Goal: Information Seeking & Learning: Learn about a topic

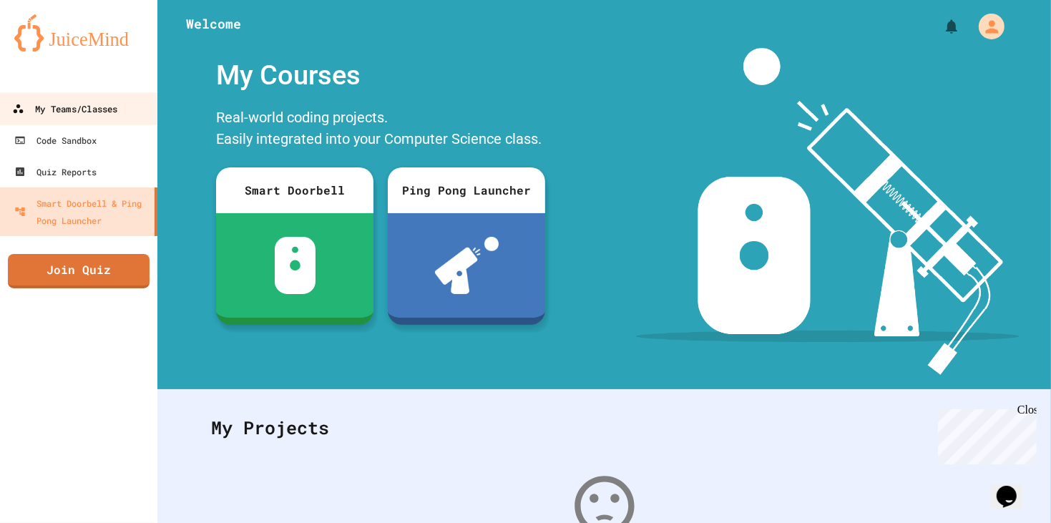
click at [67, 107] on div "My Teams/Classes" at bounding box center [64, 109] width 105 height 18
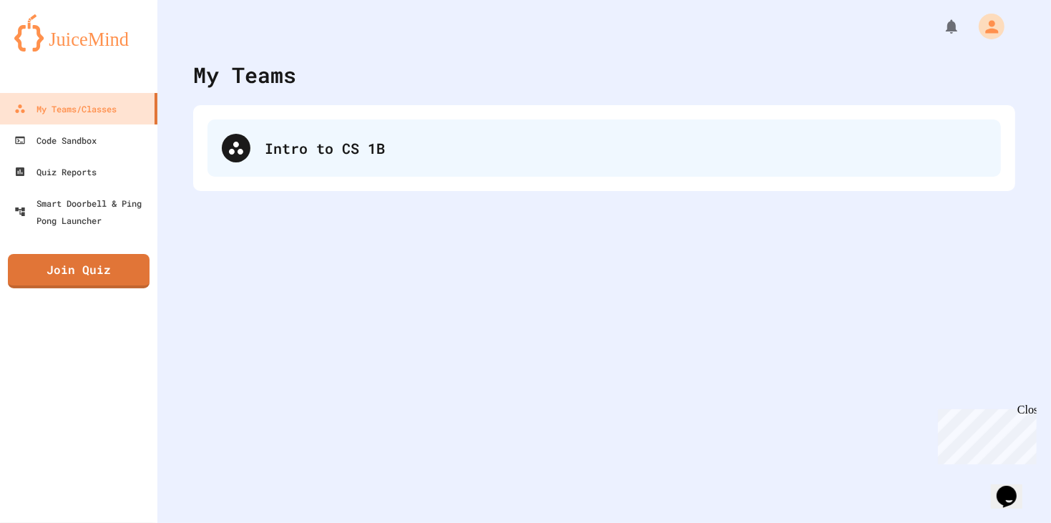
click at [335, 142] on div "Intro to CS 1B" at bounding box center [626, 147] width 722 height 21
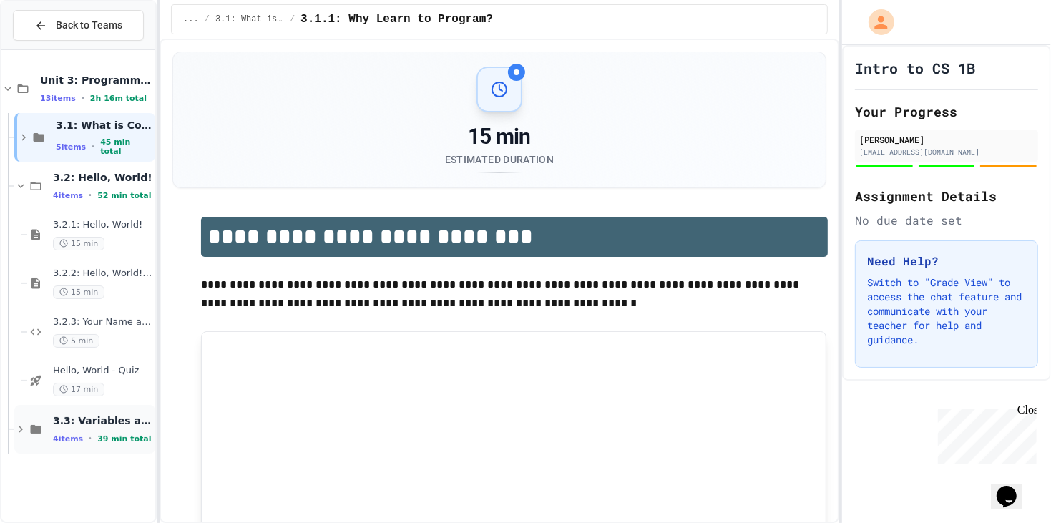
click at [95, 431] on div "3.3: Variables and Data Types 4 items • 39 min total" at bounding box center [102, 429] width 99 height 30
click at [94, 421] on span "3.3: Variables and Data Types" at bounding box center [102, 420] width 99 height 13
click at [37, 135] on icon at bounding box center [39, 137] width 11 height 9
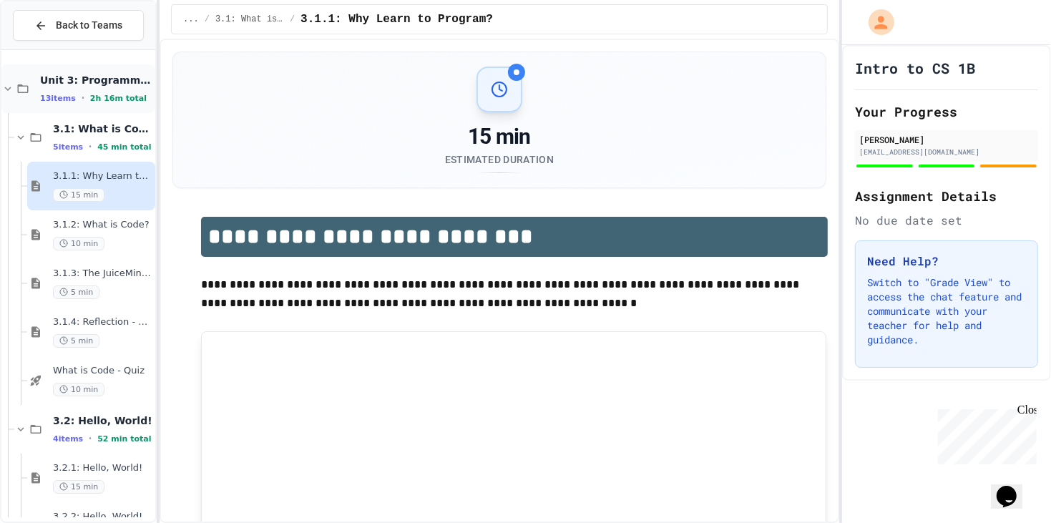
click at [15, 82] on icon at bounding box center [22, 88] width 17 height 13
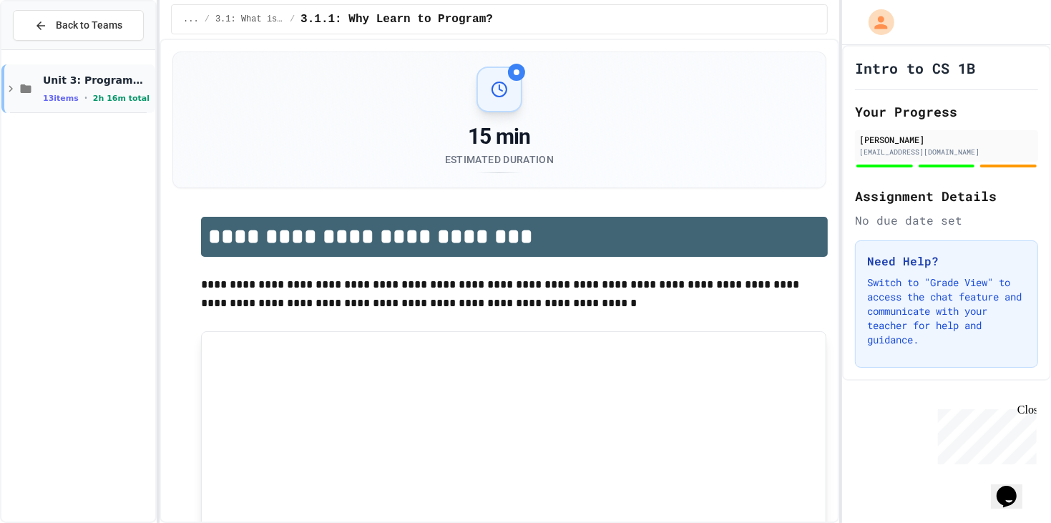
click at [17, 83] on icon at bounding box center [25, 88] width 17 height 13
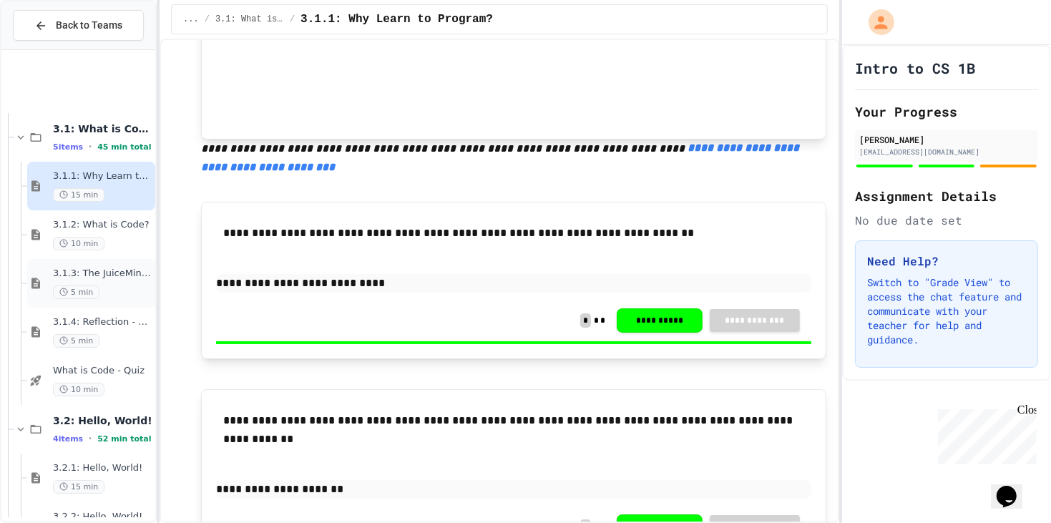
scroll to position [188, 0]
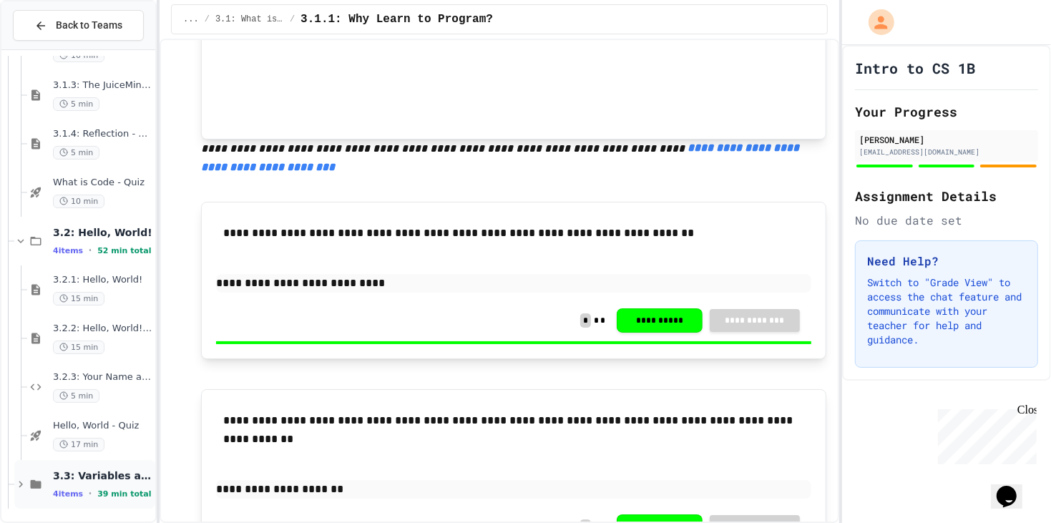
click at [73, 469] on span "3.3: Variables and Data Types" at bounding box center [102, 475] width 99 height 13
click at [24, 487] on icon at bounding box center [20, 484] width 13 height 13
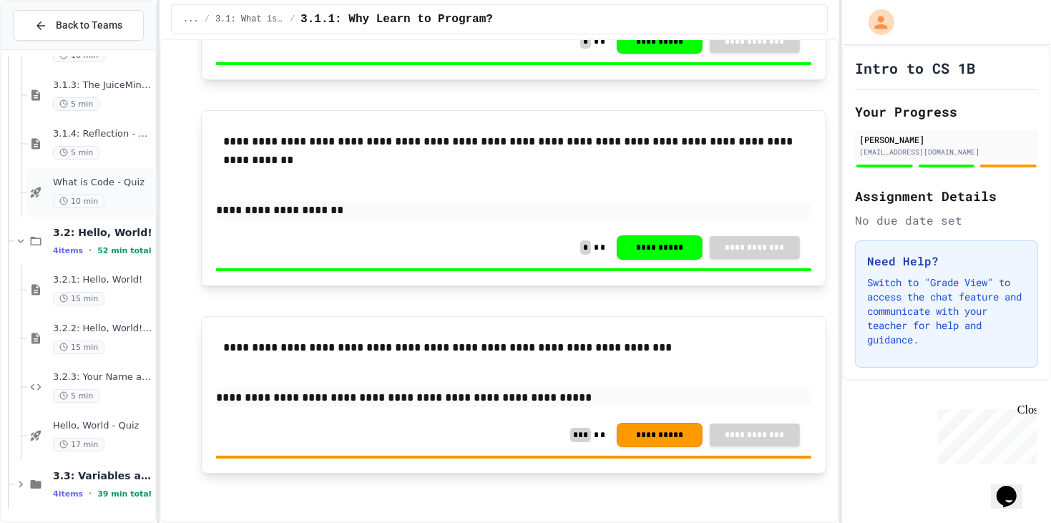
click at [97, 188] on div "What is Code - Quiz 10 min" at bounding box center [102, 192] width 99 height 31
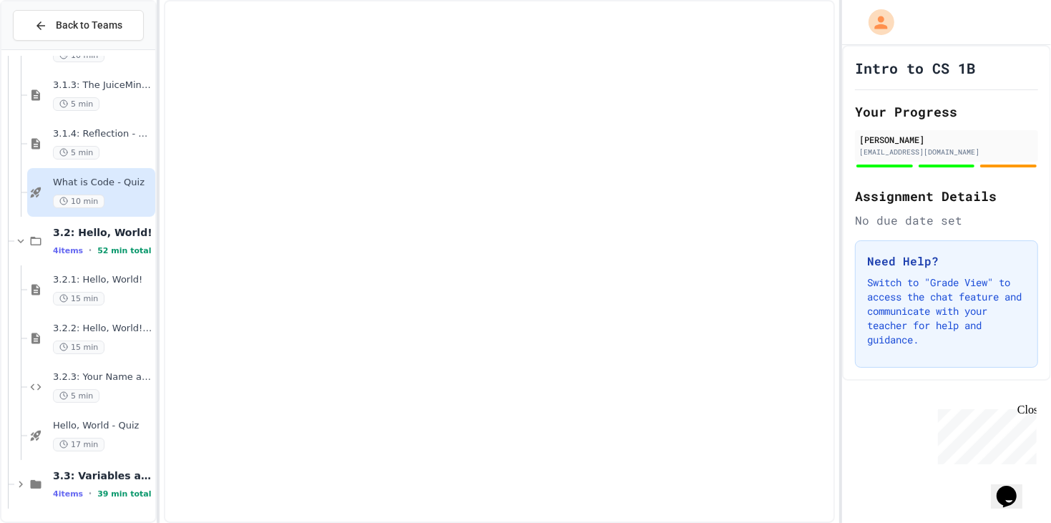
scroll to position [170, 0]
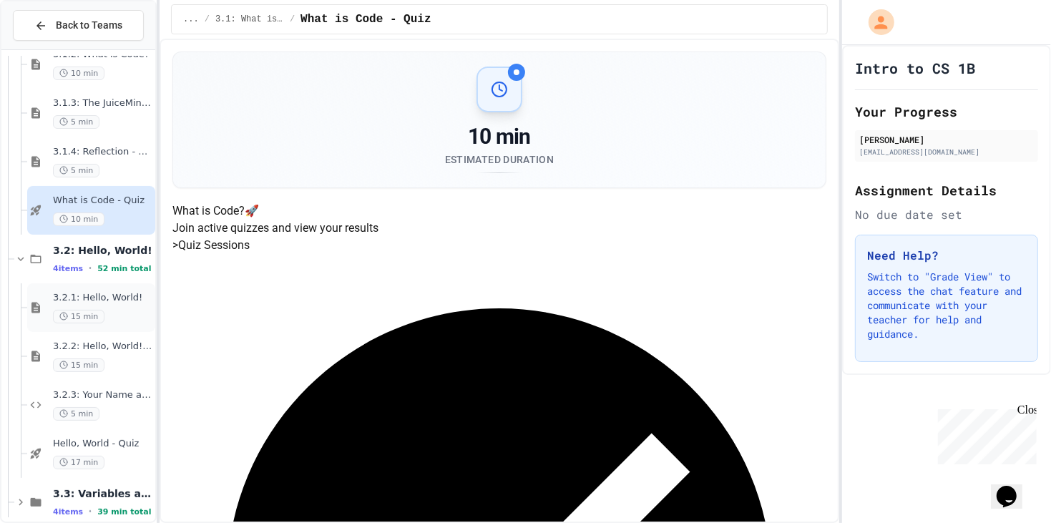
click at [92, 292] on span "3.2.1: Hello, World!" at bounding box center [102, 298] width 99 height 12
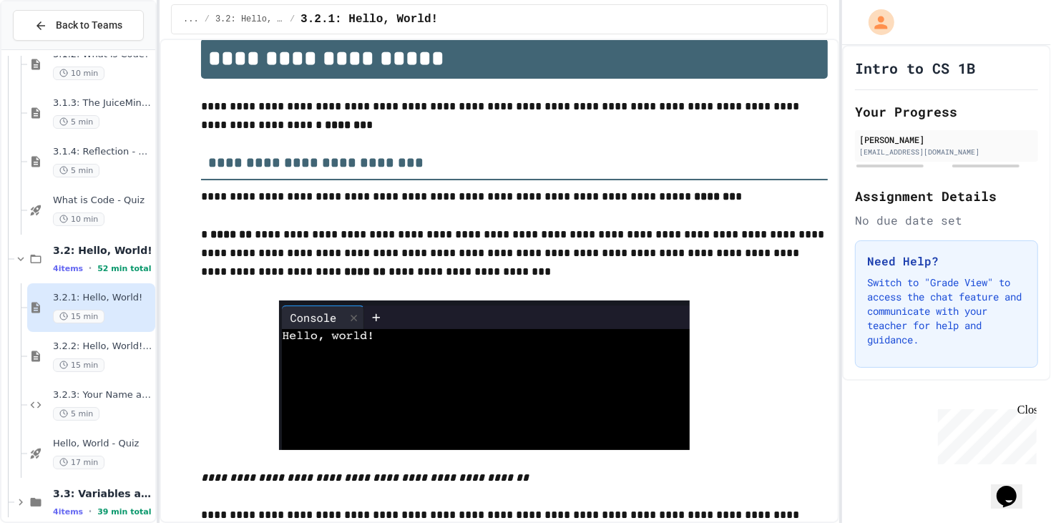
scroll to position [265, 0]
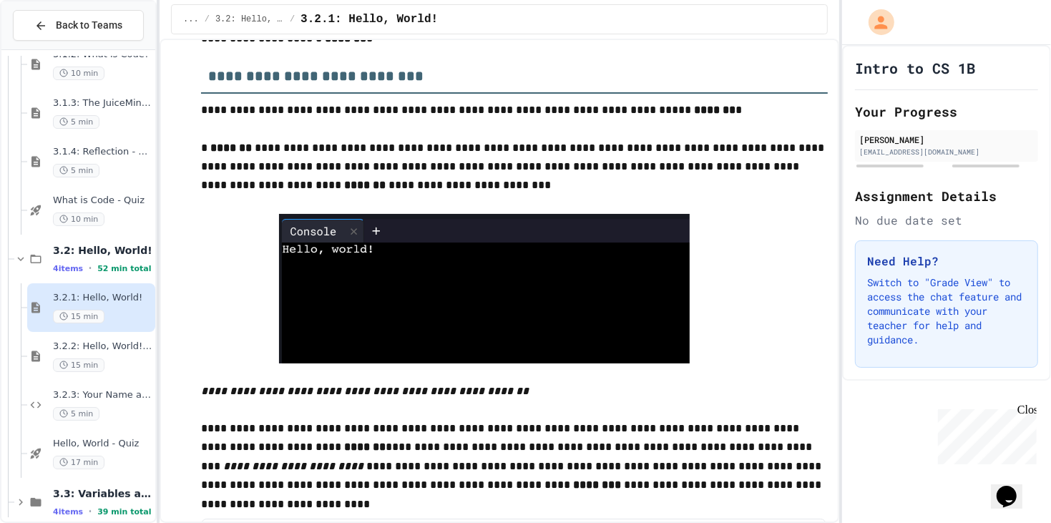
click at [438, 260] on img at bounding box center [484, 289] width 411 height 150
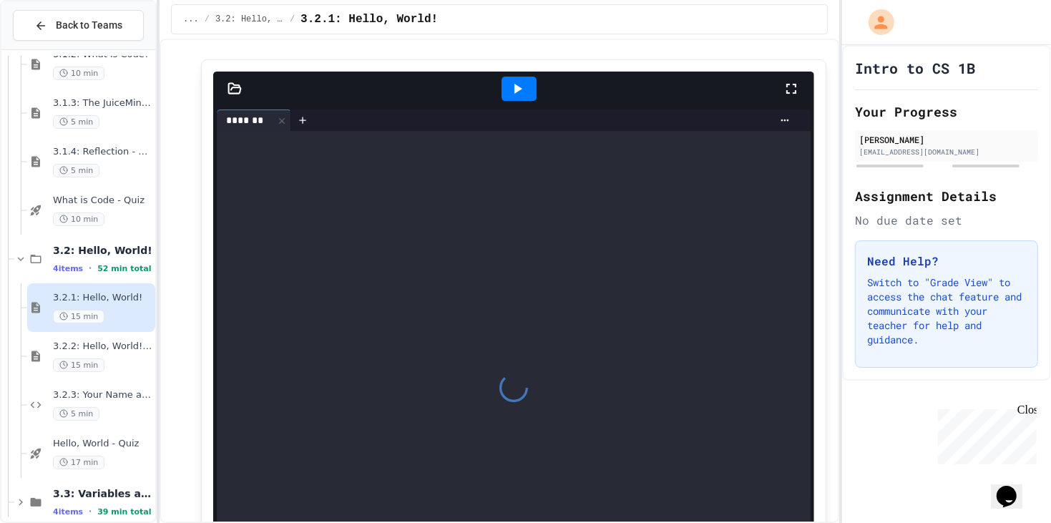
scroll to position [3807, 0]
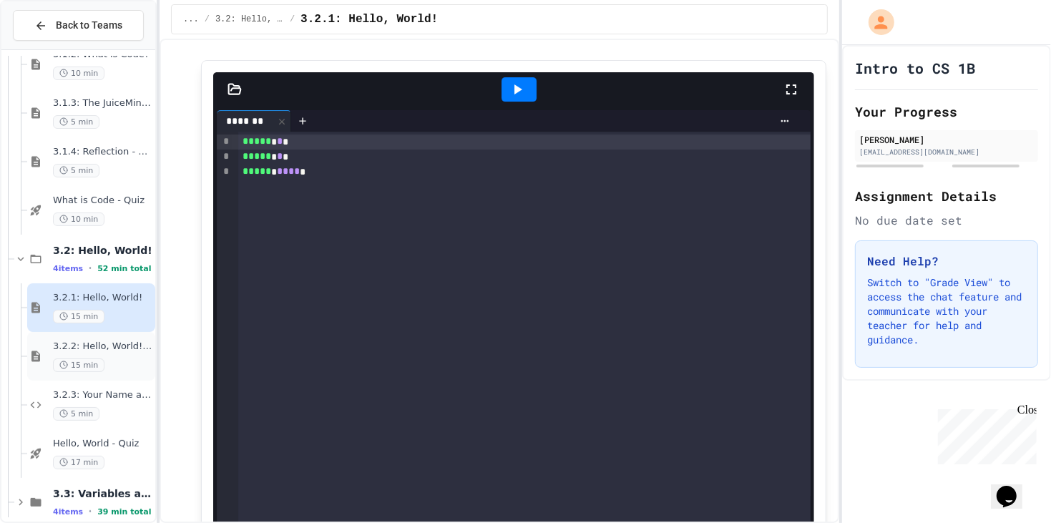
click at [82, 352] on div "3.2.2: Hello, World! - Review 15 min" at bounding box center [102, 356] width 99 height 31
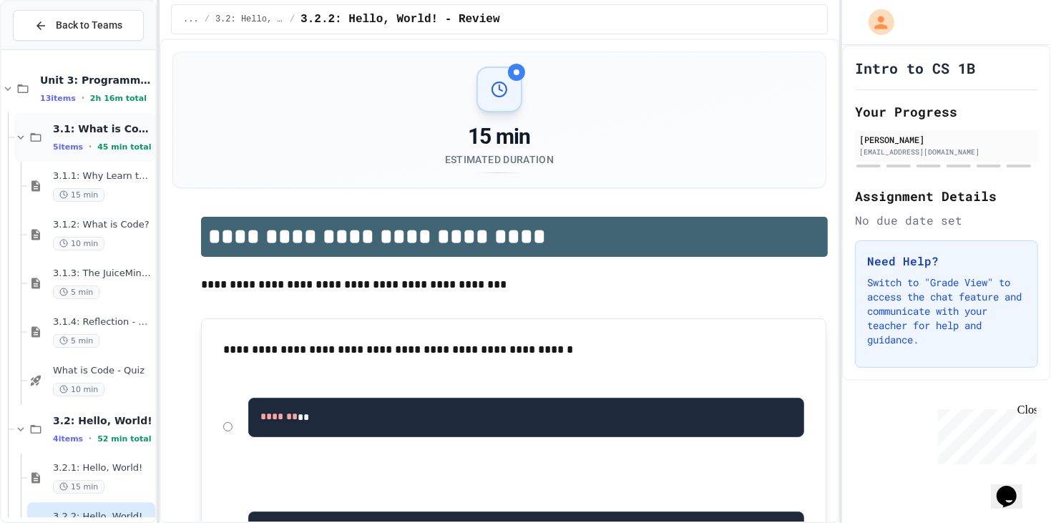
click at [79, 128] on span "3.1: What is Code?" at bounding box center [102, 128] width 99 height 13
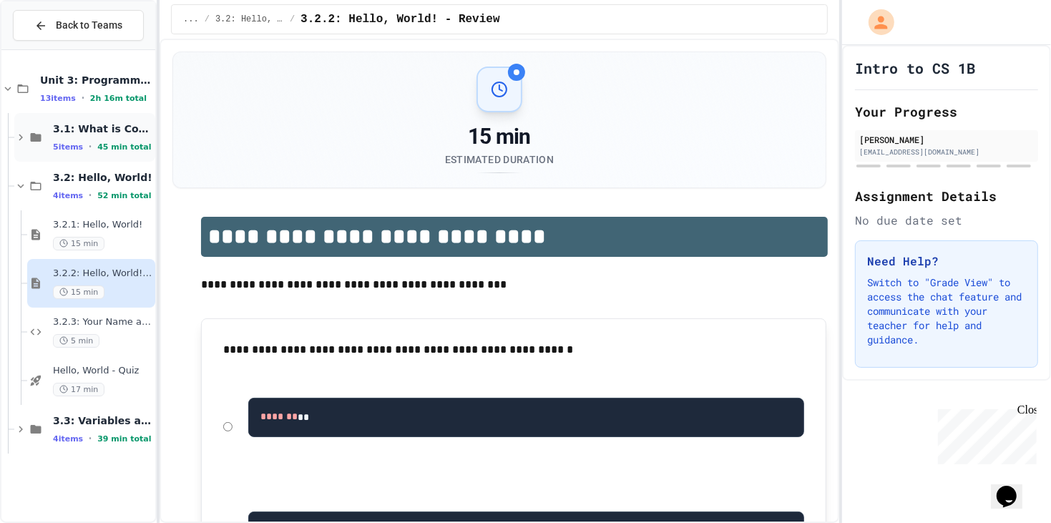
click at [89, 129] on span "3.1: What is Code?" at bounding box center [102, 128] width 99 height 13
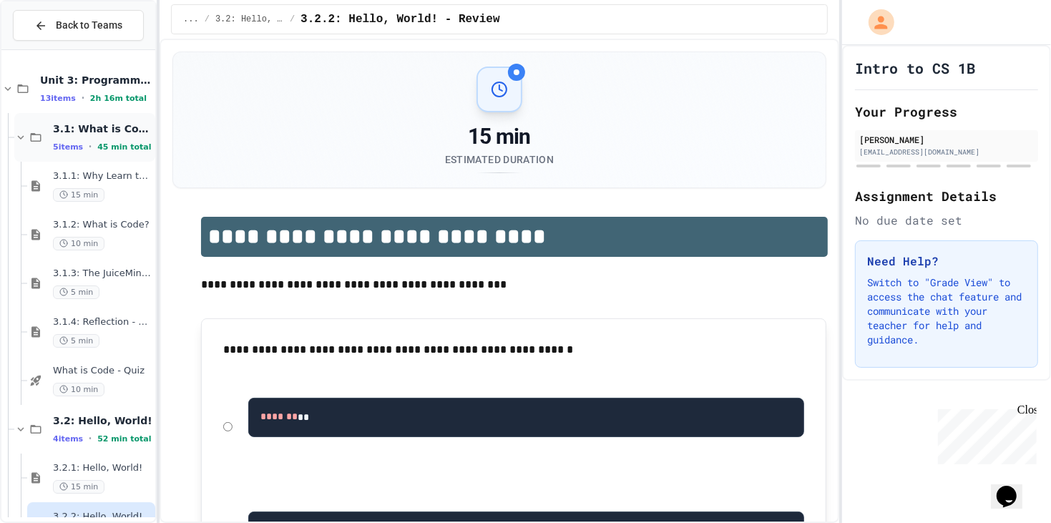
click at [92, 122] on span "3.1: What is Code?" at bounding box center [102, 128] width 99 height 13
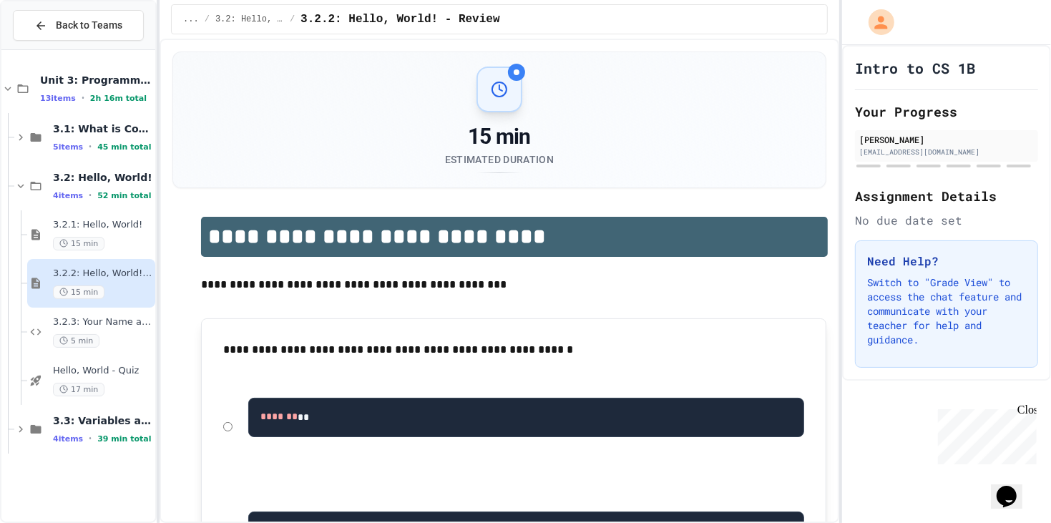
click at [69, 61] on div at bounding box center [78, 250] width 154 height 389
click at [79, 77] on span "Unit 3: Programming Fundamentals" at bounding box center [96, 80] width 112 height 13
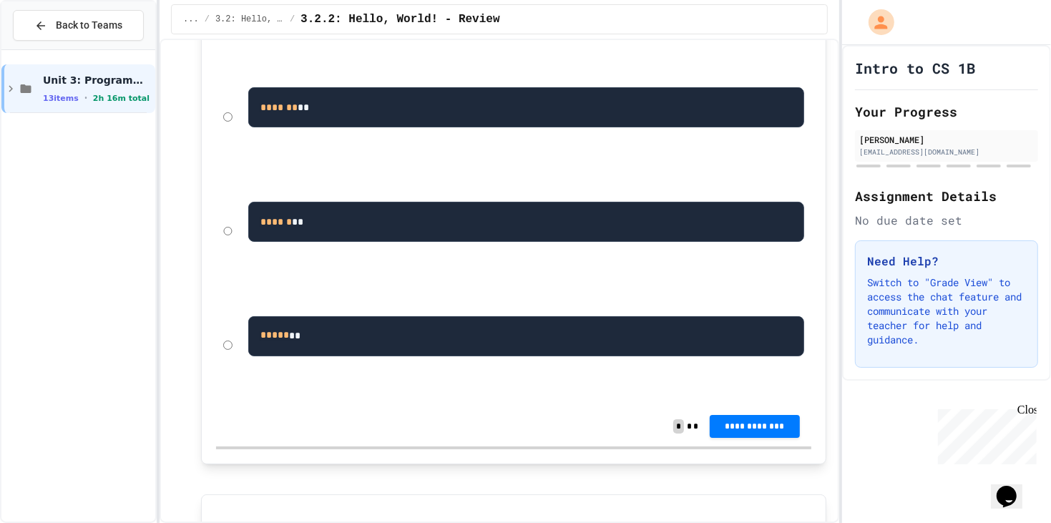
scroll to position [429, 0]
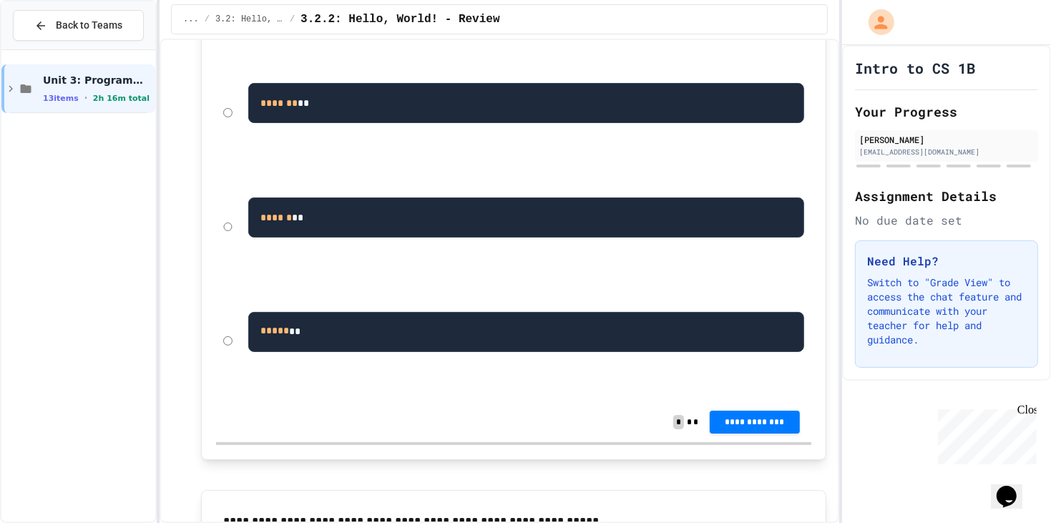
click at [69, 5] on div "Back to Teams" at bounding box center [78, 25] width 154 height 49
click at [77, 20] on span "Back to Teams" at bounding box center [89, 25] width 67 height 15
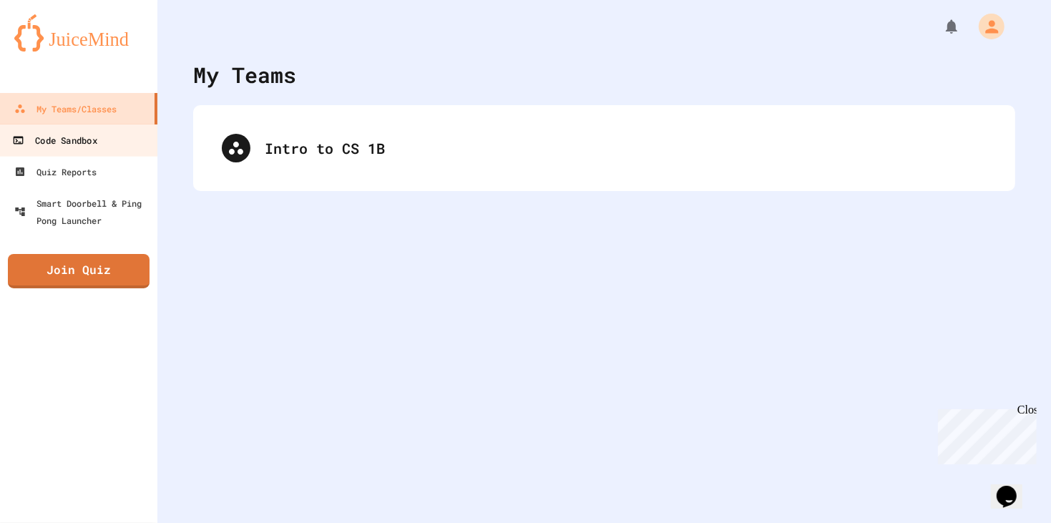
click at [70, 130] on link "Code Sandbox" at bounding box center [79, 140] width 162 height 32
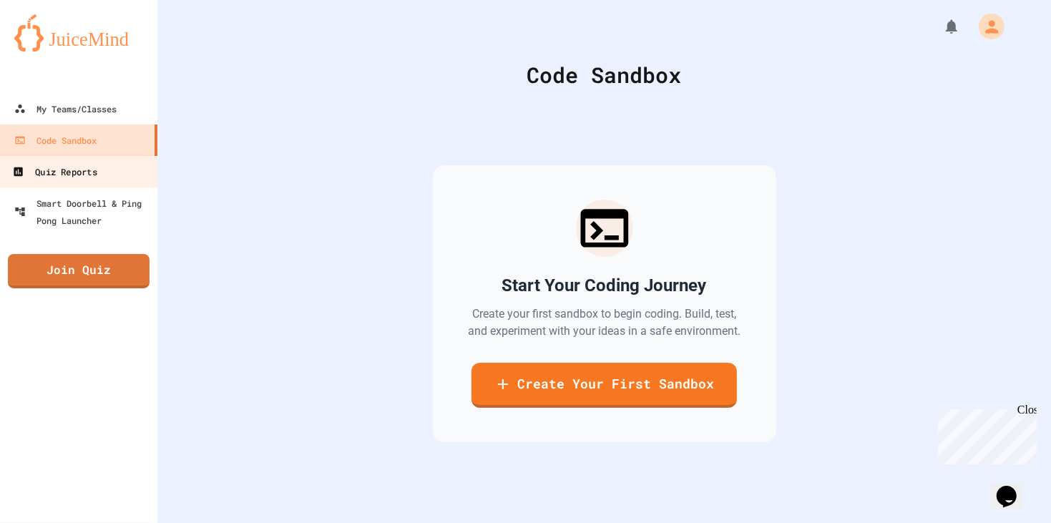
click at [87, 176] on div "Quiz Reports" at bounding box center [54, 172] width 84 height 18
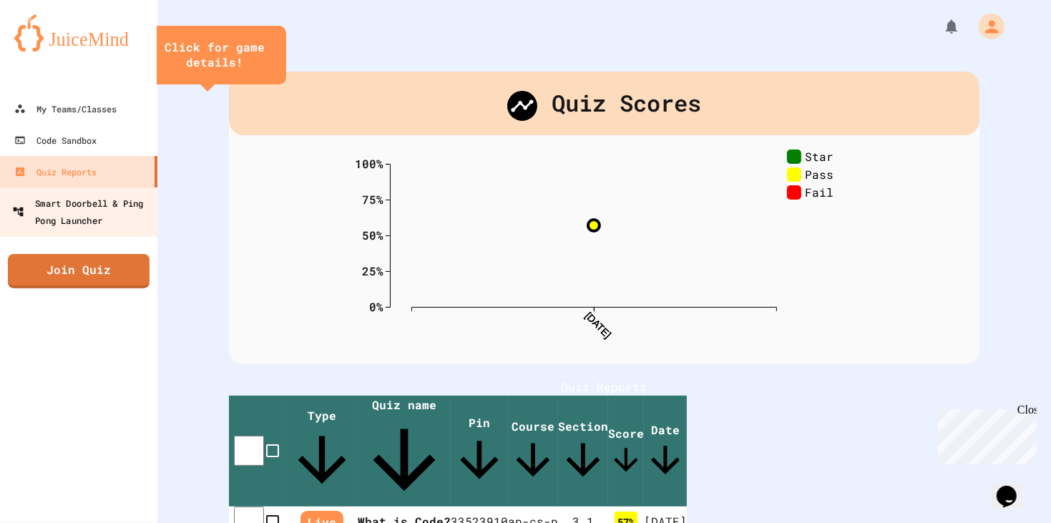
click at [108, 210] on div "Smart Doorbell & Ping Pong Launcher" at bounding box center [83, 211] width 142 height 35
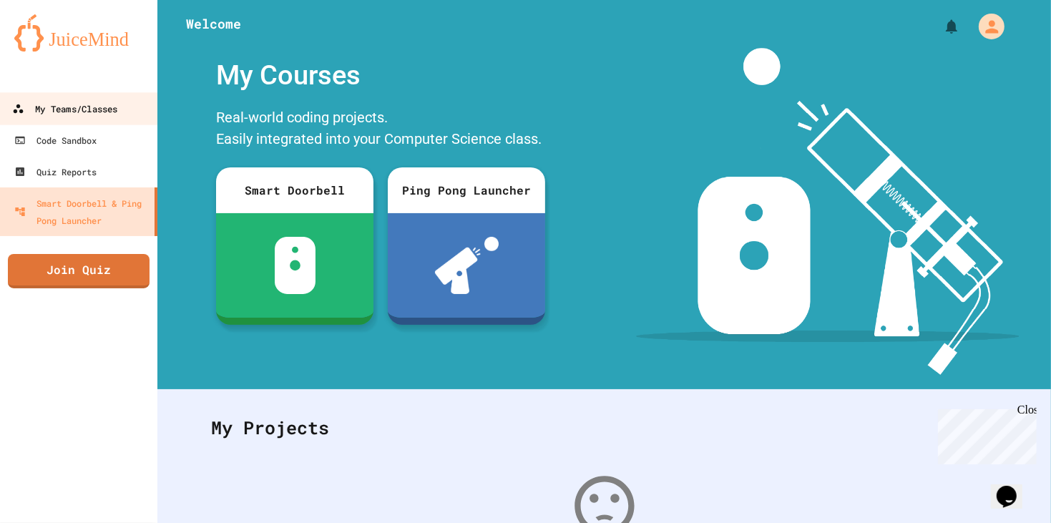
click at [57, 103] on div "My Teams/Classes" at bounding box center [64, 109] width 105 height 18
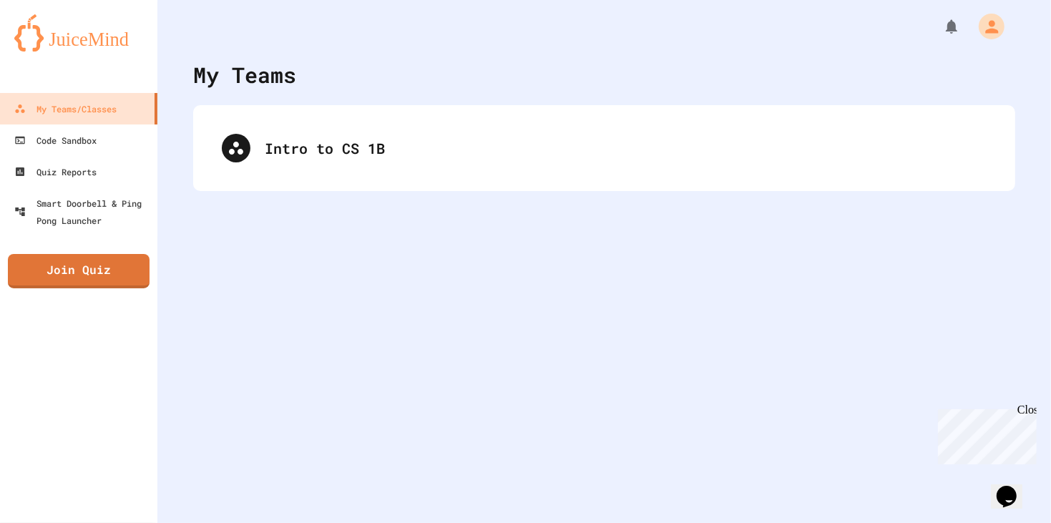
click at [204, 95] on div "My Teams Intro to CS 1B" at bounding box center [604, 261] width 894 height 523
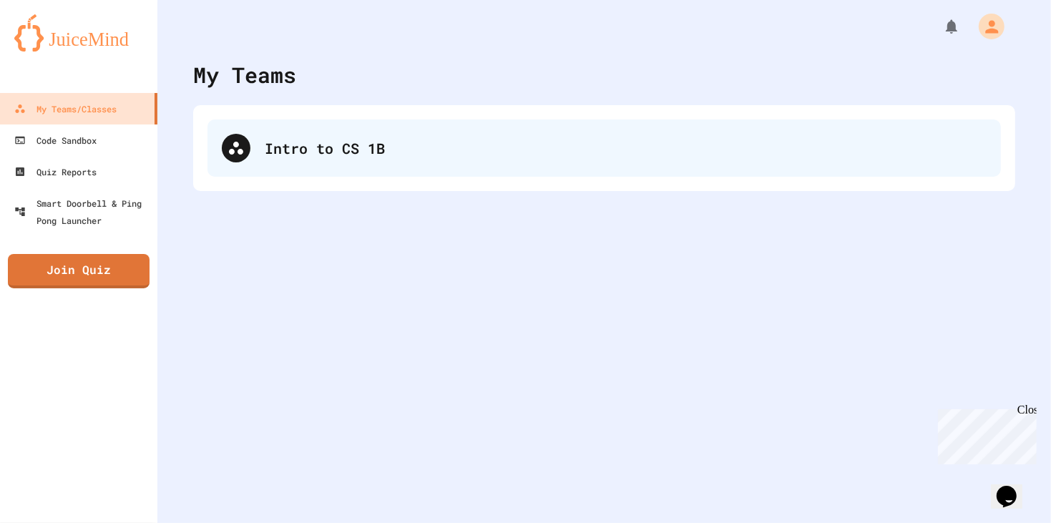
click at [268, 139] on div "Intro to CS 1B" at bounding box center [626, 147] width 722 height 21
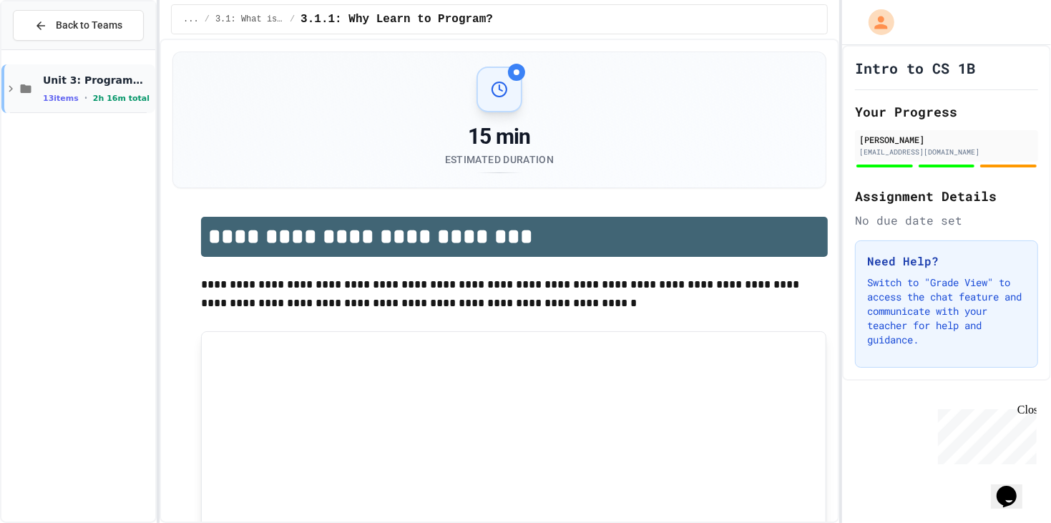
click at [21, 95] on div "Unit 3: Programming Fundamentals 13 items • 2h 16m total" at bounding box center [78, 88] width 154 height 49
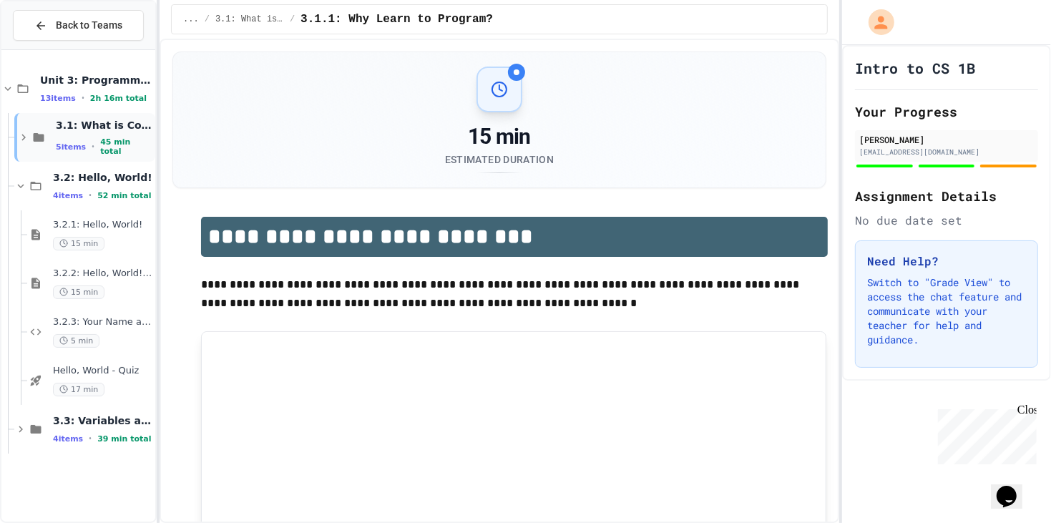
click at [72, 137] on div "3.1: What is Code? 5 items • 45 min total" at bounding box center [104, 138] width 97 height 38
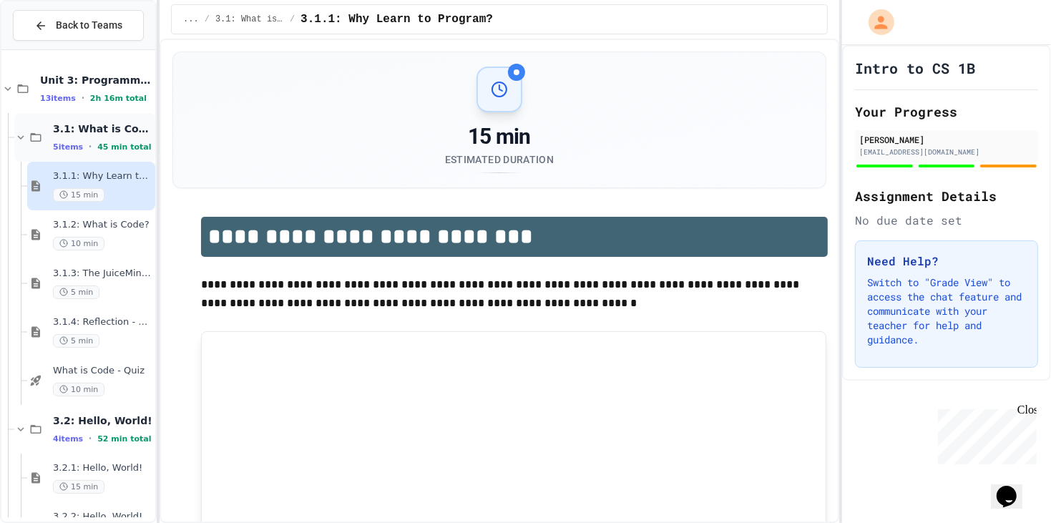
click at [54, 131] on span "3.1: What is Code?" at bounding box center [102, 128] width 99 height 13
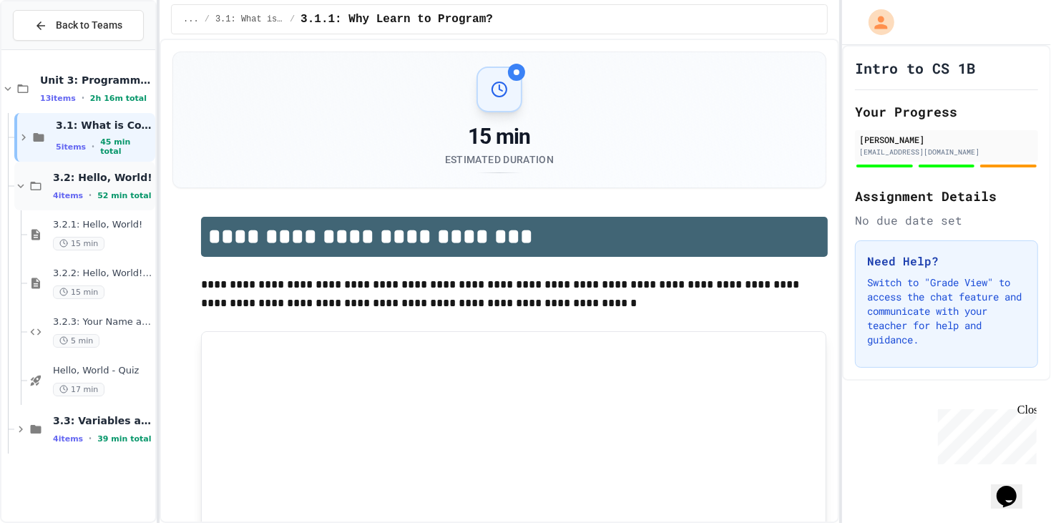
click at [110, 184] on div "3.2: Hello, World! 4 items • 52 min total" at bounding box center [102, 186] width 99 height 30
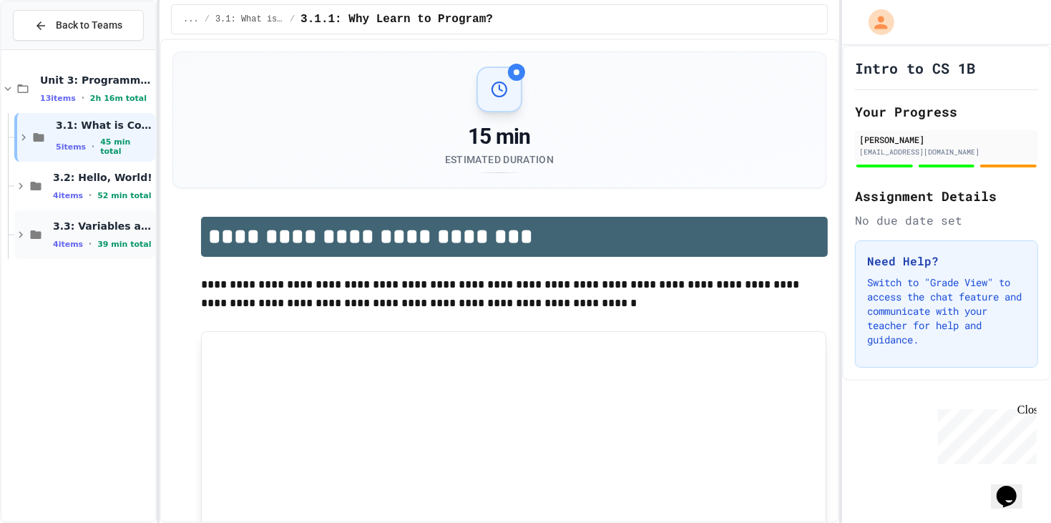
click at [95, 222] on span "3.3: Variables and Data Types" at bounding box center [102, 226] width 99 height 13
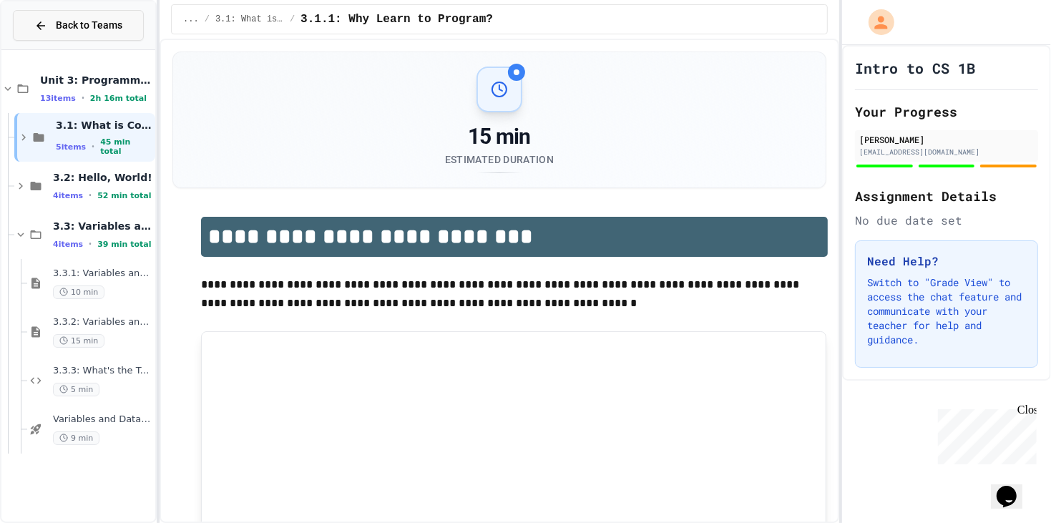
click at [63, 24] on span "Back to Teams" at bounding box center [89, 25] width 67 height 15
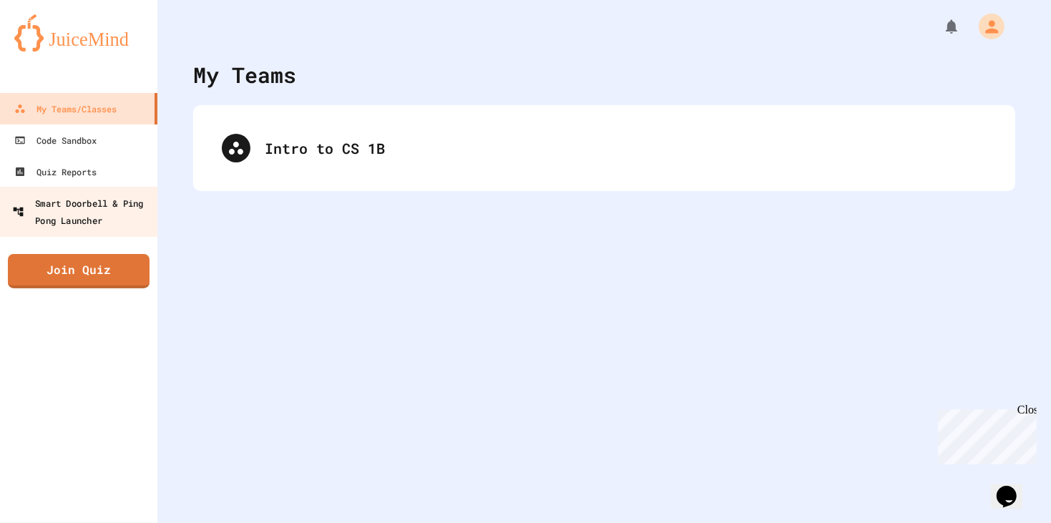
click at [75, 200] on div "Smart Doorbell & Ping Pong Launcher" at bounding box center [83, 211] width 142 height 35
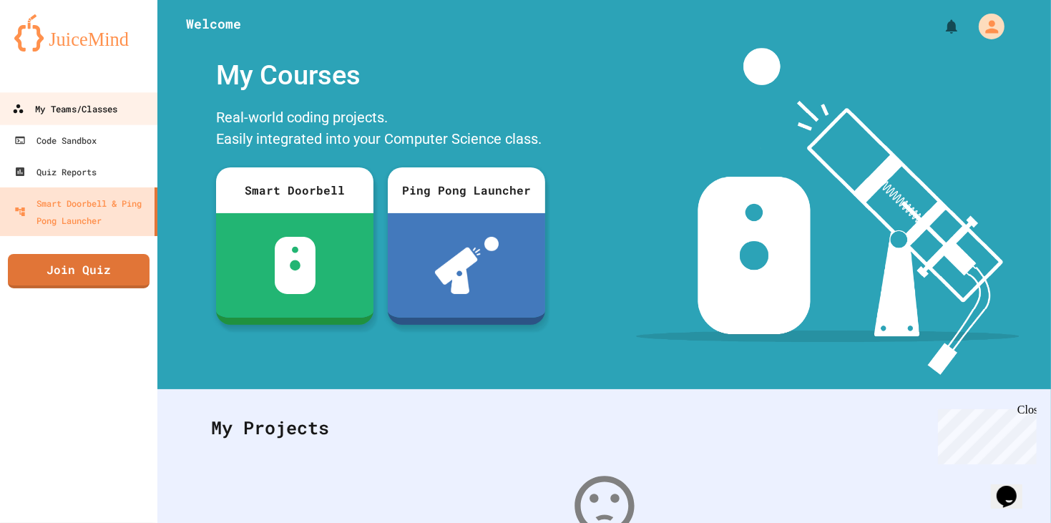
click at [94, 112] on div "My Teams/Classes" at bounding box center [64, 109] width 105 height 18
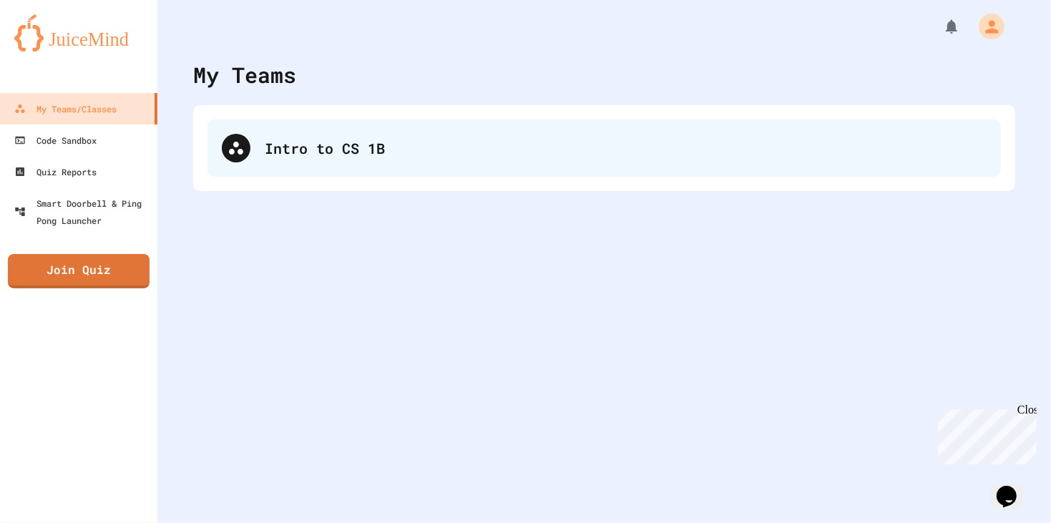
click at [365, 151] on div "Intro to CS 1B" at bounding box center [626, 147] width 722 height 21
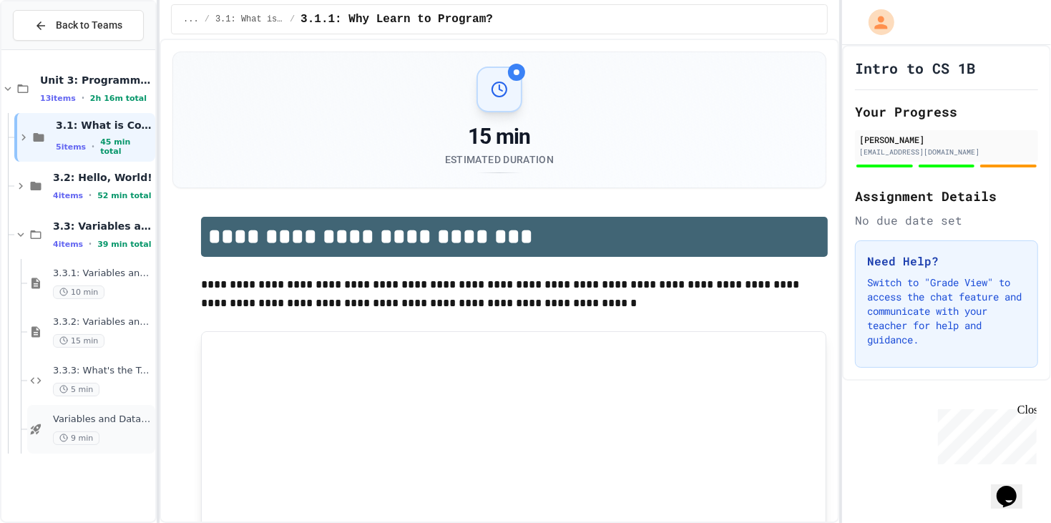
click at [103, 431] on div "9 min" at bounding box center [102, 438] width 99 height 14
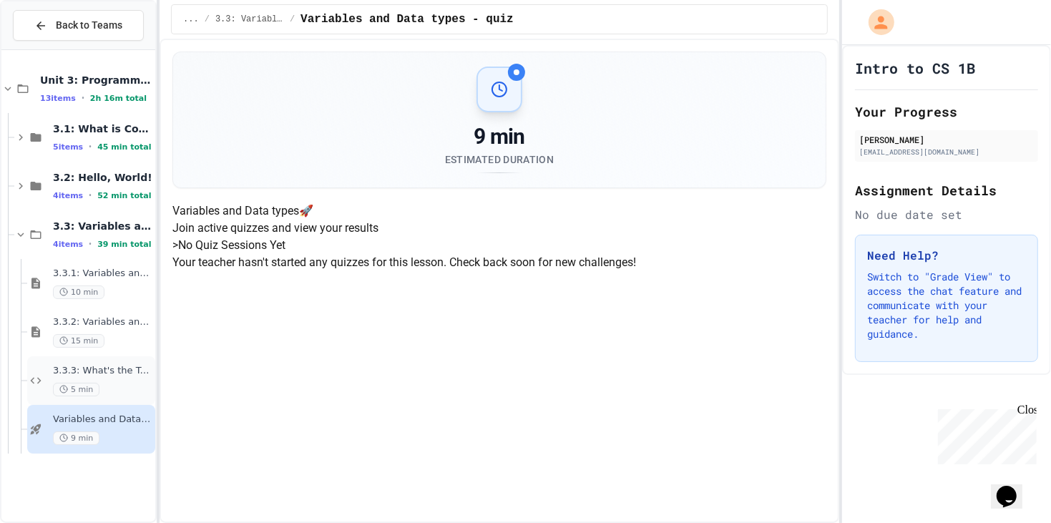
click at [101, 376] on span "3.3.3: What's the Type?" at bounding box center [102, 371] width 99 height 12
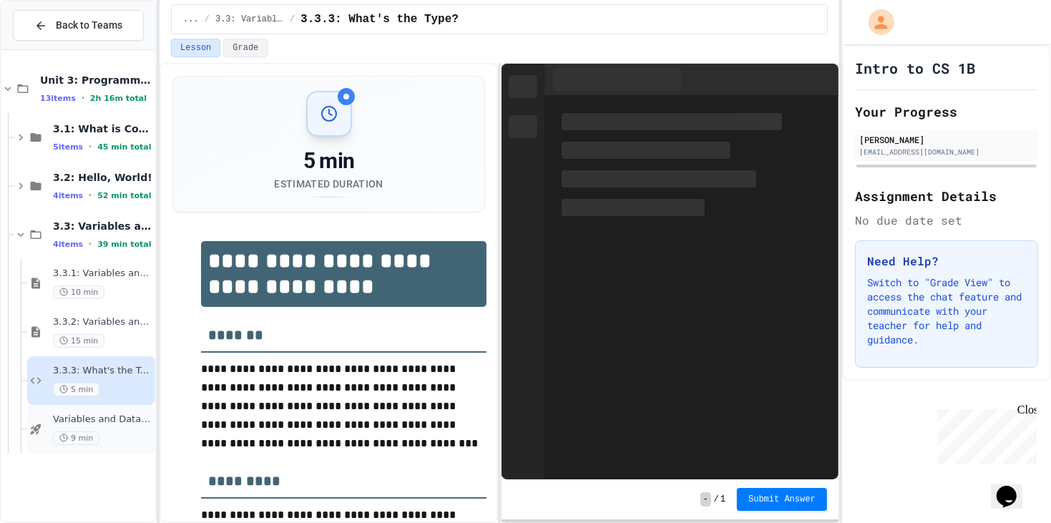
click at [88, 431] on span "9 min" at bounding box center [76, 438] width 47 height 14
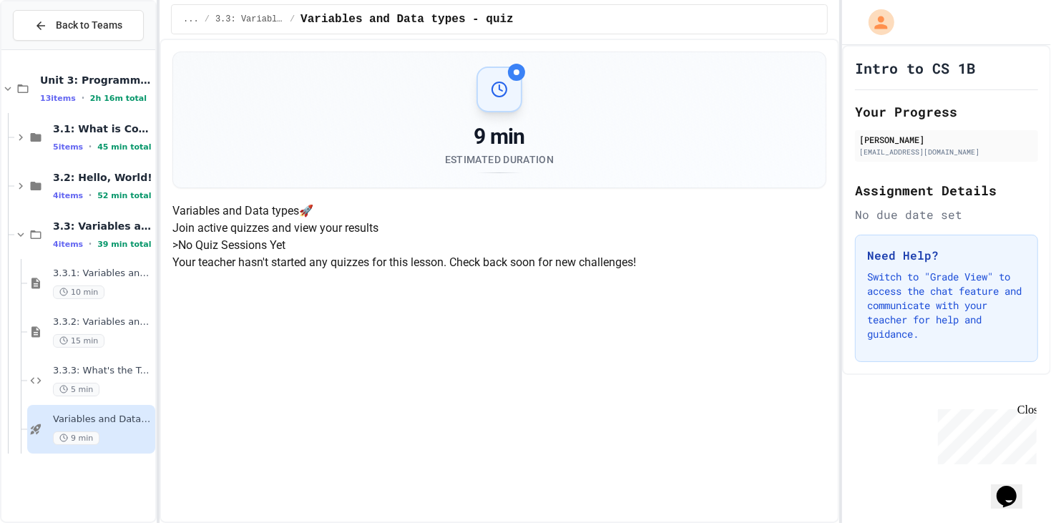
click at [348, 254] on h5 "> No Quiz Sessions Yet" at bounding box center [499, 245] width 654 height 17
click at [45, 419] on div "Variables and Data types - quiz 9 min" at bounding box center [91, 429] width 128 height 49
click at [78, 191] on span "4 items" at bounding box center [68, 195] width 30 height 9
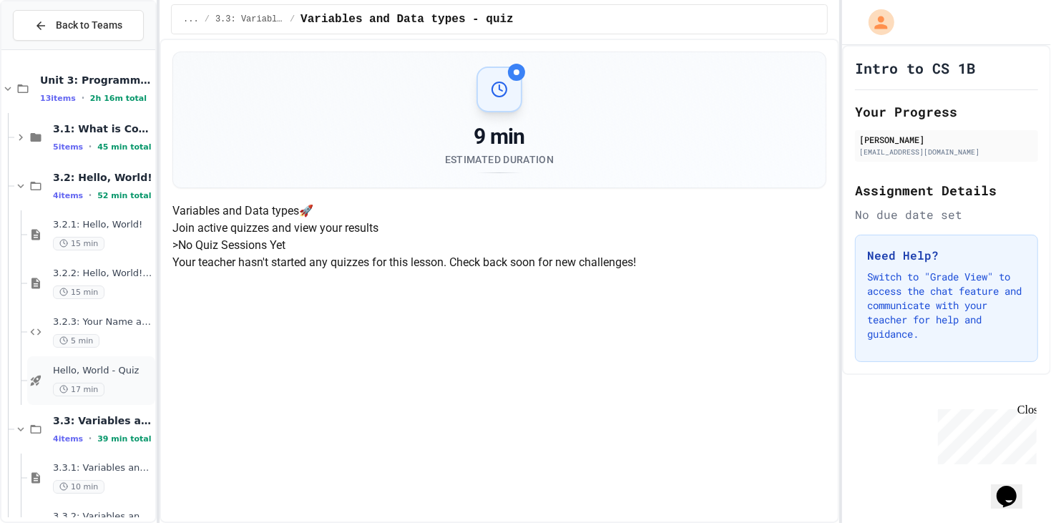
click at [89, 374] on span "Hello, World - Quiz" at bounding box center [102, 371] width 99 height 12
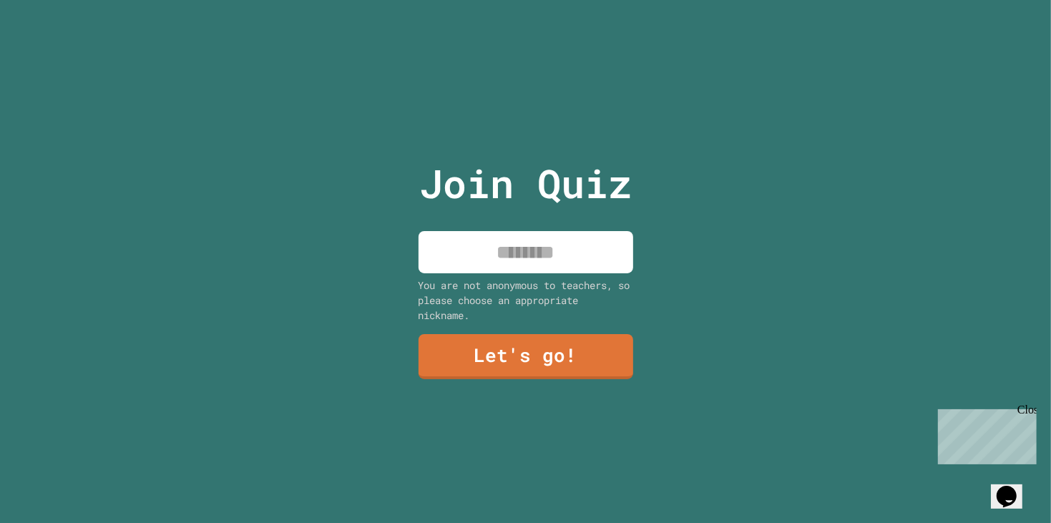
click at [563, 273] on input at bounding box center [526, 252] width 215 height 42
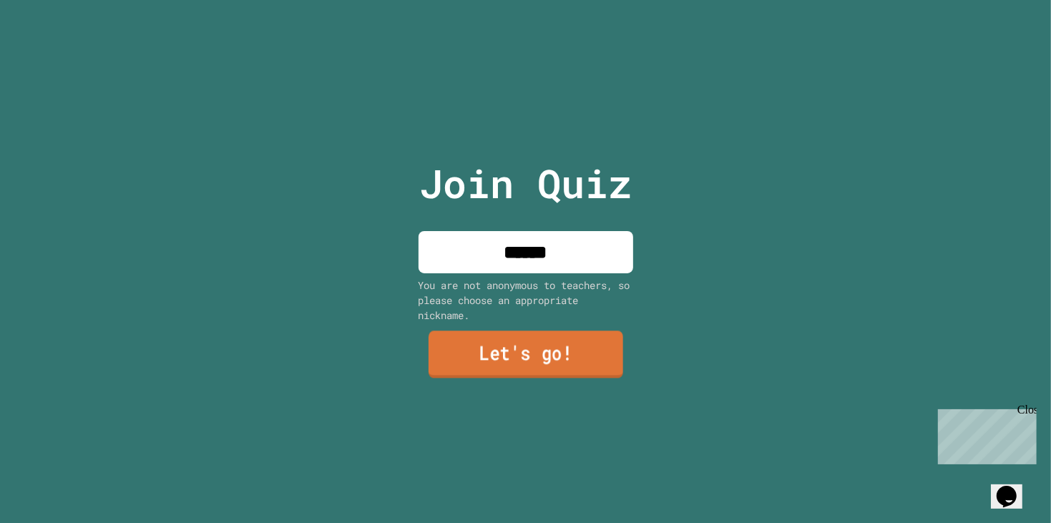
type input "******"
click at [562, 348] on link "Let's go!" at bounding box center [525, 355] width 213 height 47
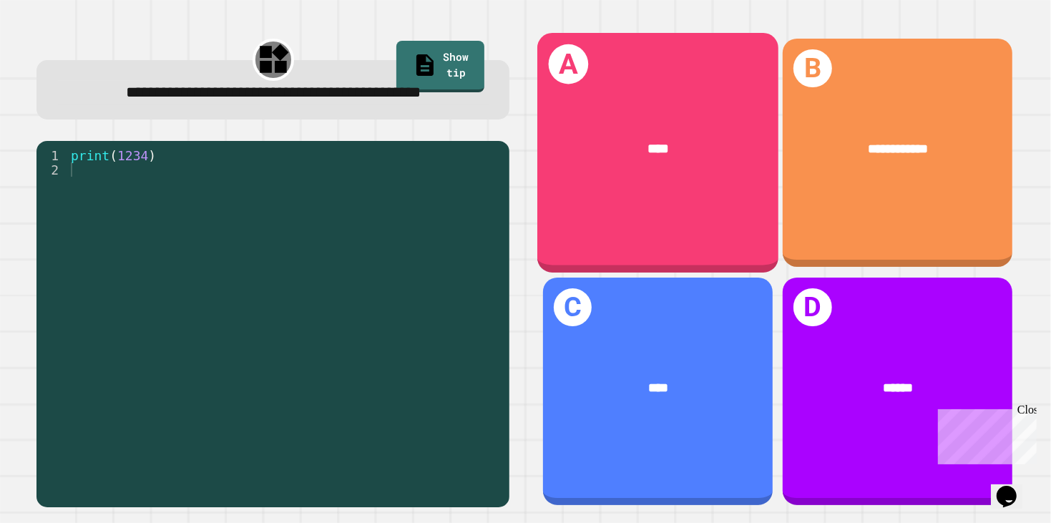
click at [715, 192] on div "A ****" at bounding box center [657, 153] width 241 height 240
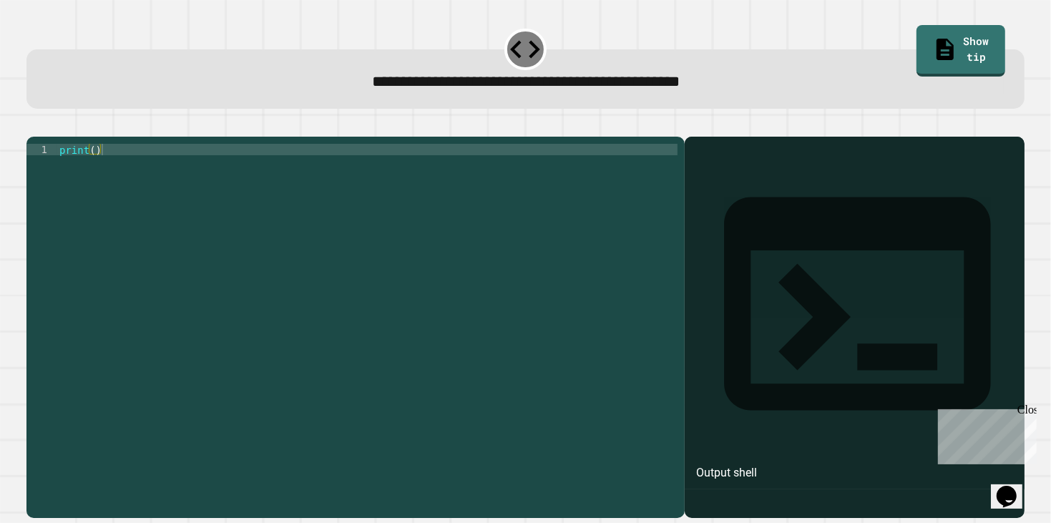
click at [96, 172] on div "print ( )" at bounding box center [368, 321] width 622 height 355
type textarea "**********"
click at [34, 125] on button "button" at bounding box center [34, 125] width 0 height 0
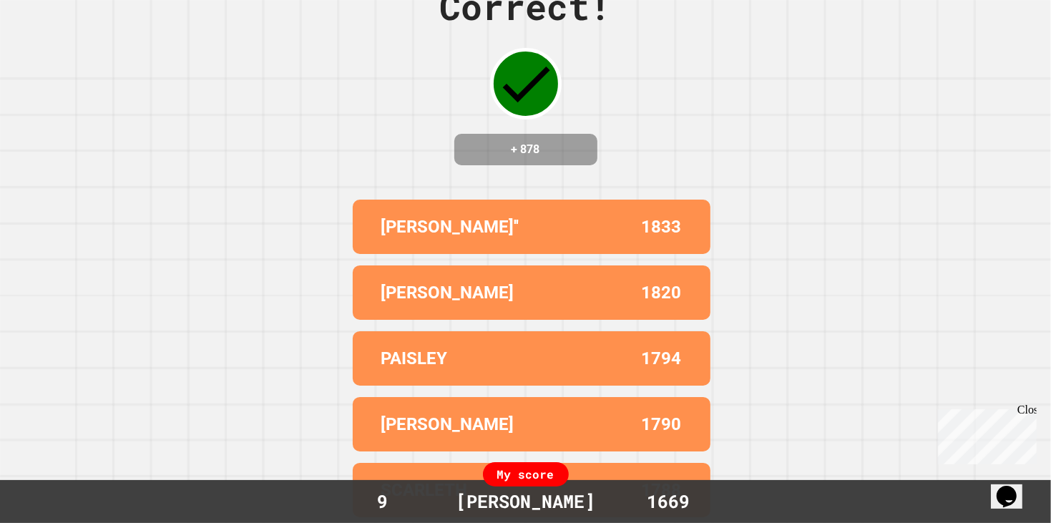
scroll to position [0, 0]
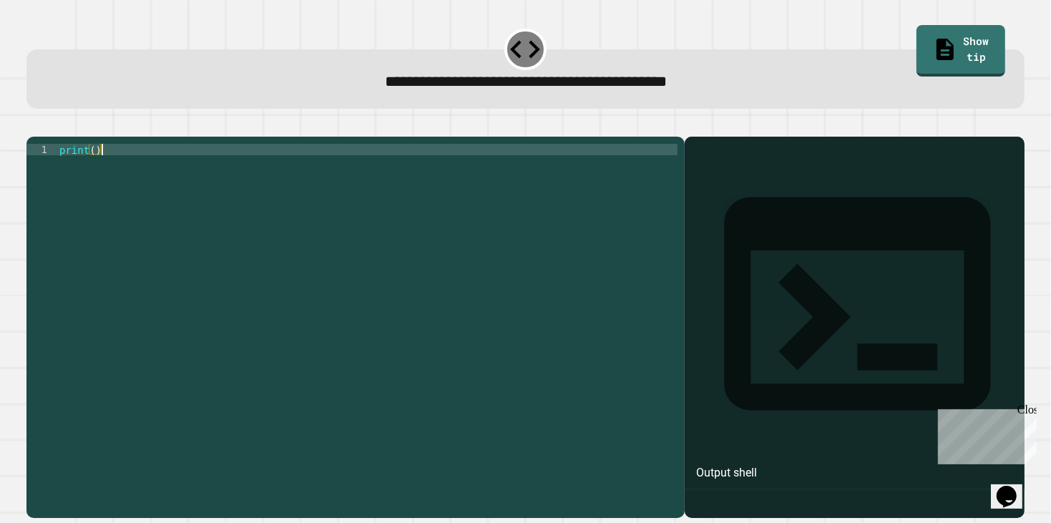
click at [99, 167] on div "print ( )" at bounding box center [368, 321] width 622 height 355
click at [87, 172] on div "print ( )" at bounding box center [368, 321] width 622 height 355
click at [97, 172] on div "print ( )" at bounding box center [368, 321] width 622 height 355
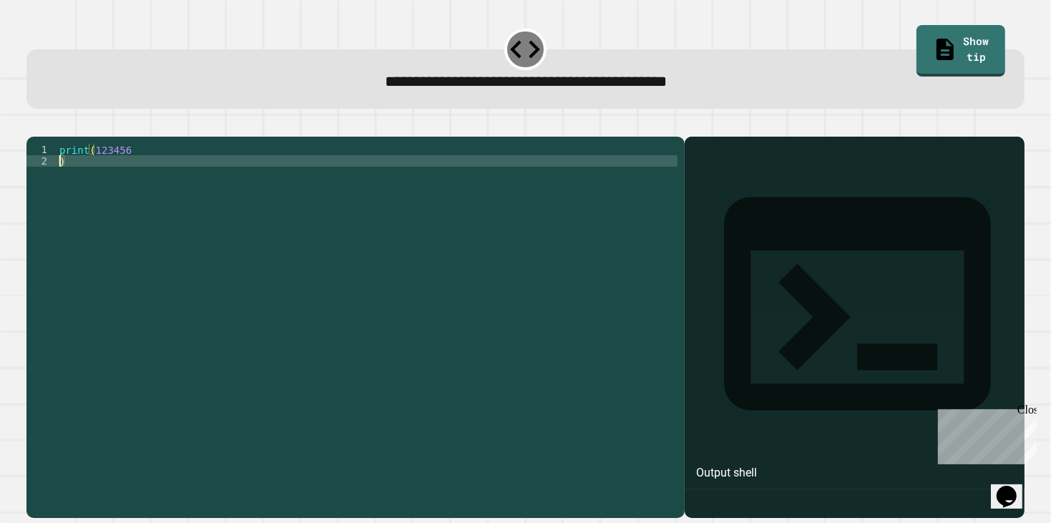
type textarea "*"
click at [47, 134] on icon "button" at bounding box center [43, 134] width 8 height 10
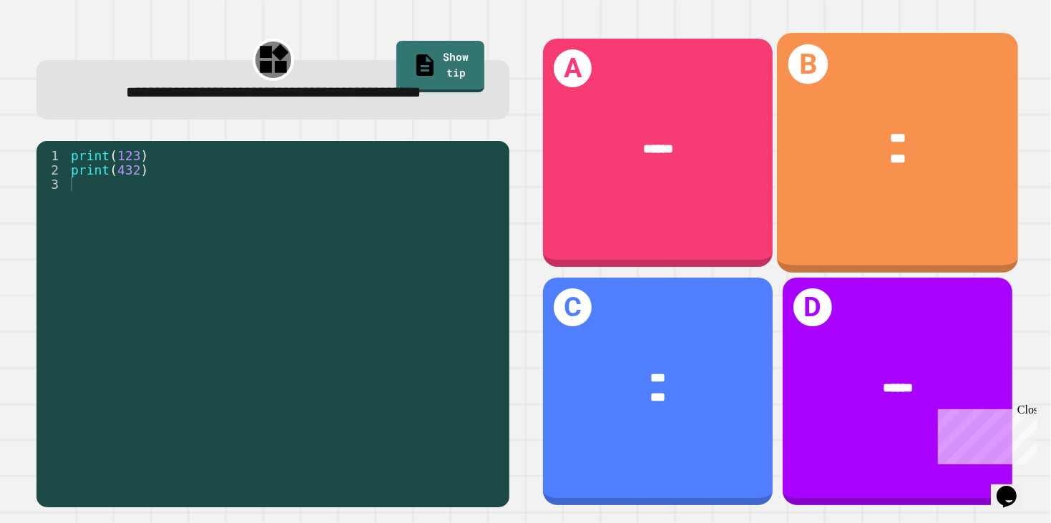
click at [931, 153] on div "***" at bounding box center [898, 159] width 187 height 21
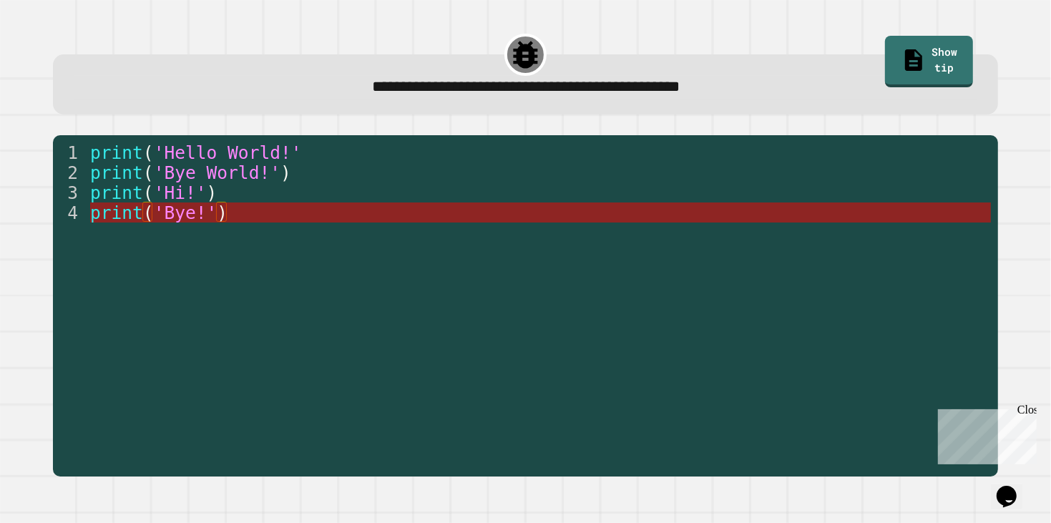
click at [169, 215] on span "'Bye!'" at bounding box center [186, 212] width 64 height 21
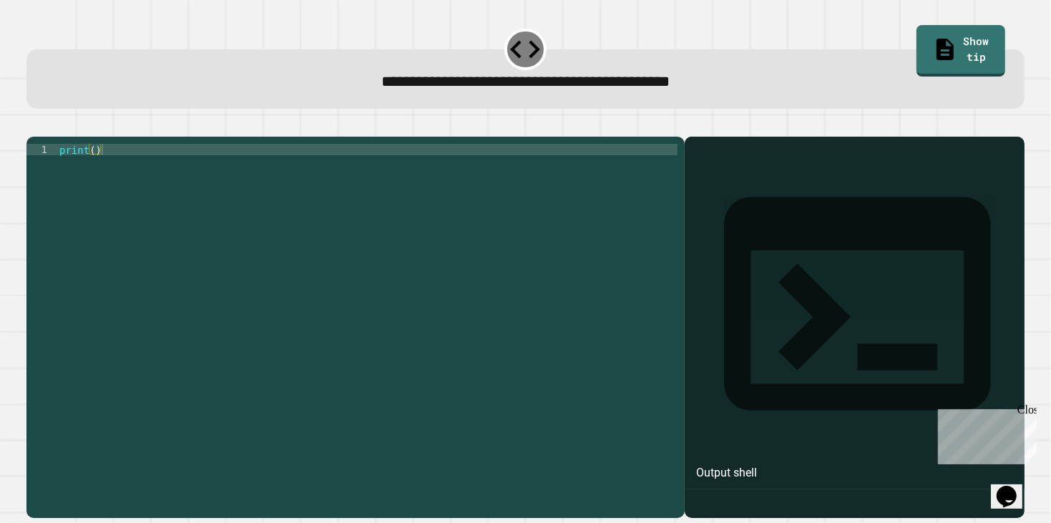
click at [94, 170] on div "print ( )" at bounding box center [368, 321] width 622 height 355
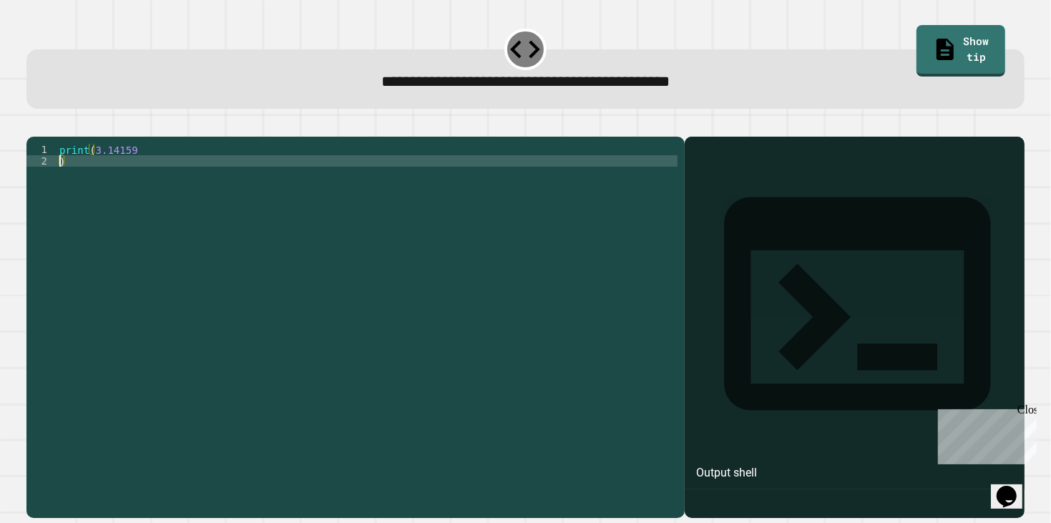
type textarea "*"
click at [34, 125] on button "button" at bounding box center [34, 125] width 0 height 0
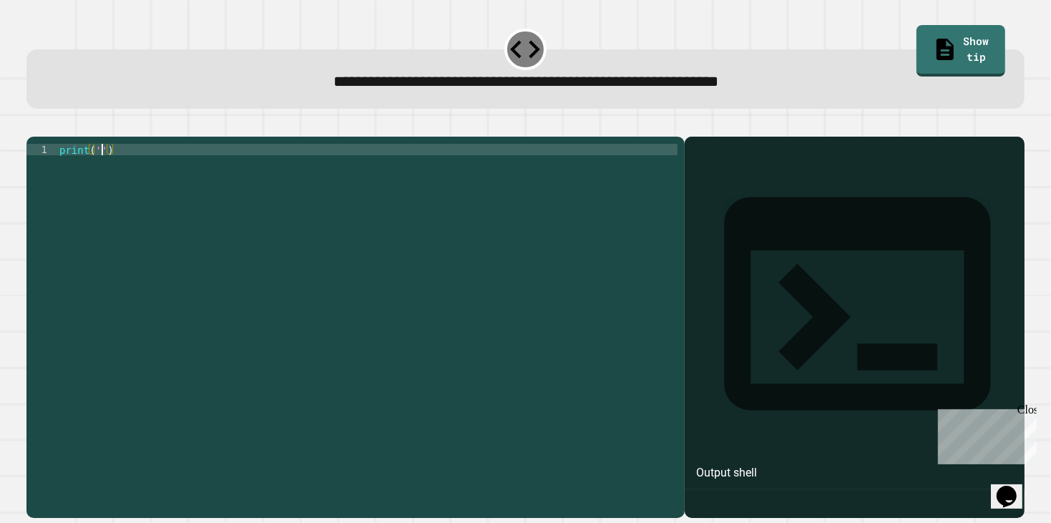
click at [102, 167] on div "print ( '' )" at bounding box center [368, 321] width 622 height 355
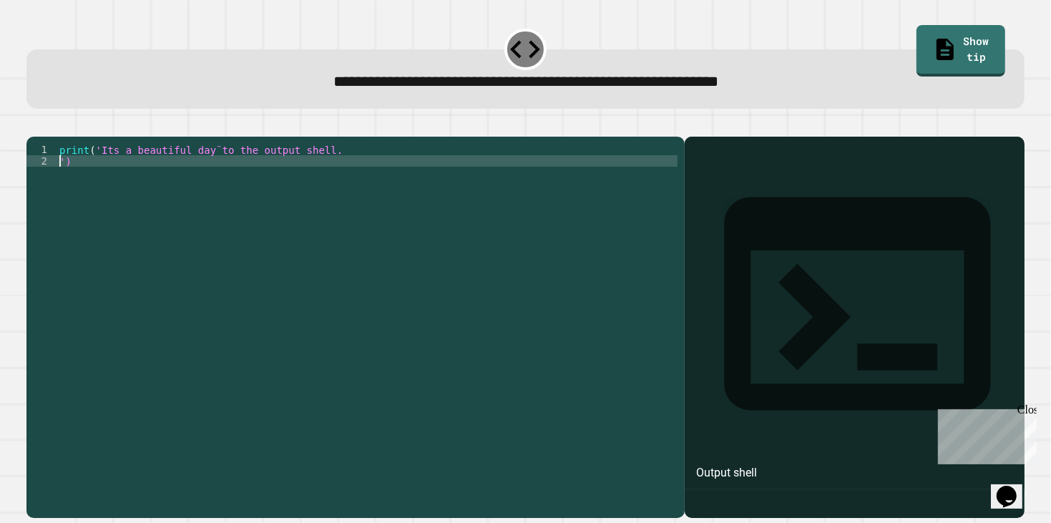
click at [34, 125] on button "button" at bounding box center [34, 125] width 0 height 0
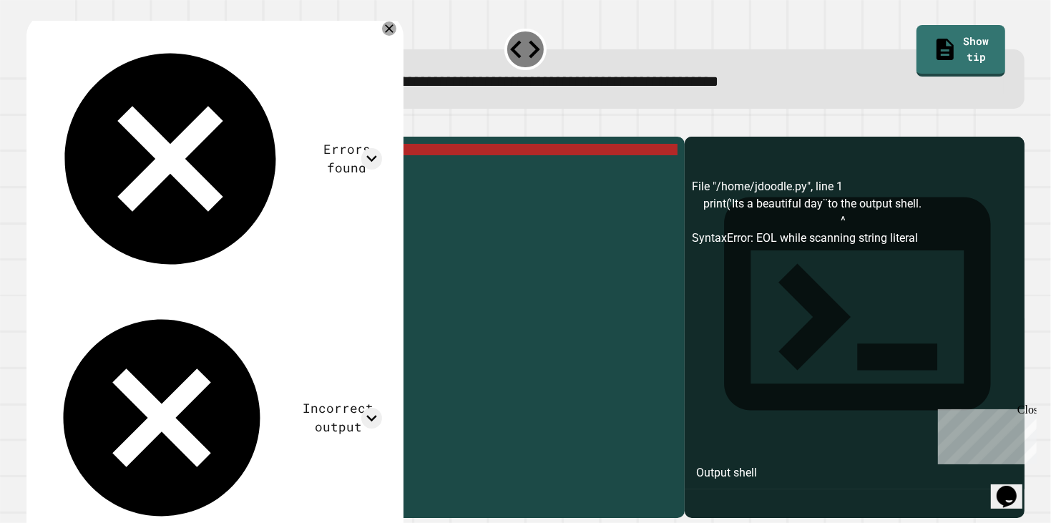
click at [338, 169] on div "print ( 'Its a beautiful day¨to the output shell. ')" at bounding box center [368, 321] width 622 height 355
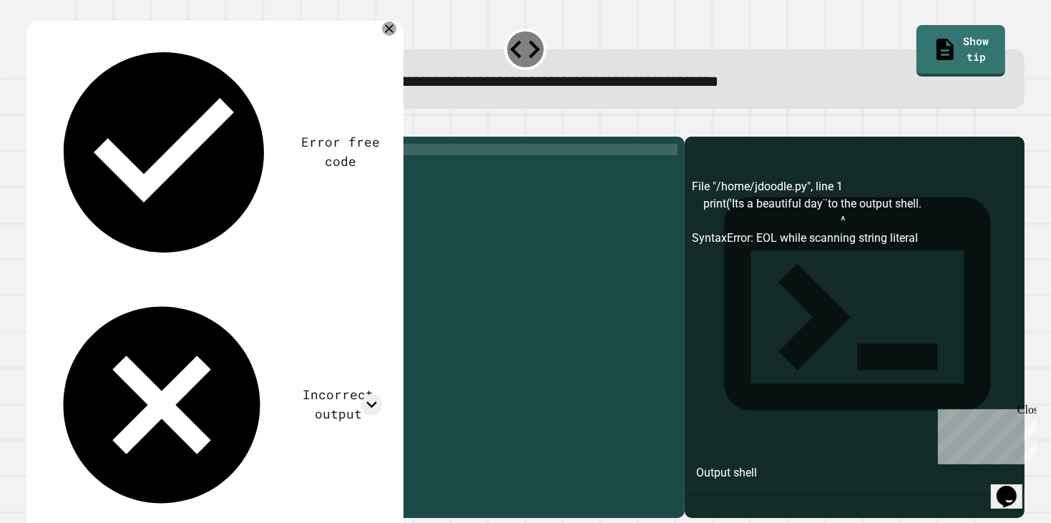
scroll to position [0, 19]
click at [34, 125] on button "button" at bounding box center [34, 125] width 0 height 0
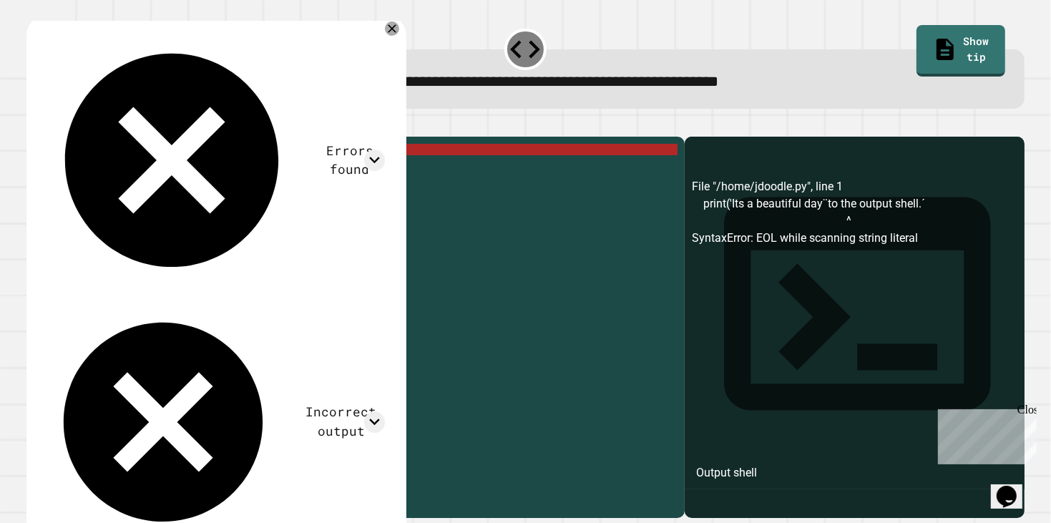
click at [358, 170] on div "print ( 'Its a beautiful day¨to the output shell.´ ')" at bounding box center [368, 321] width 622 height 355
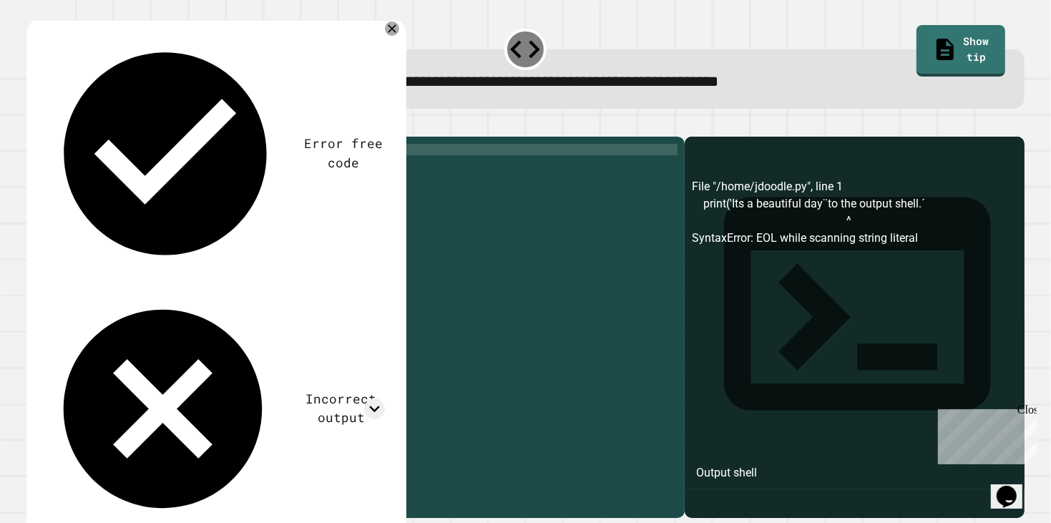
click at [34, 125] on icon "button" at bounding box center [34, 125] width 0 height 0
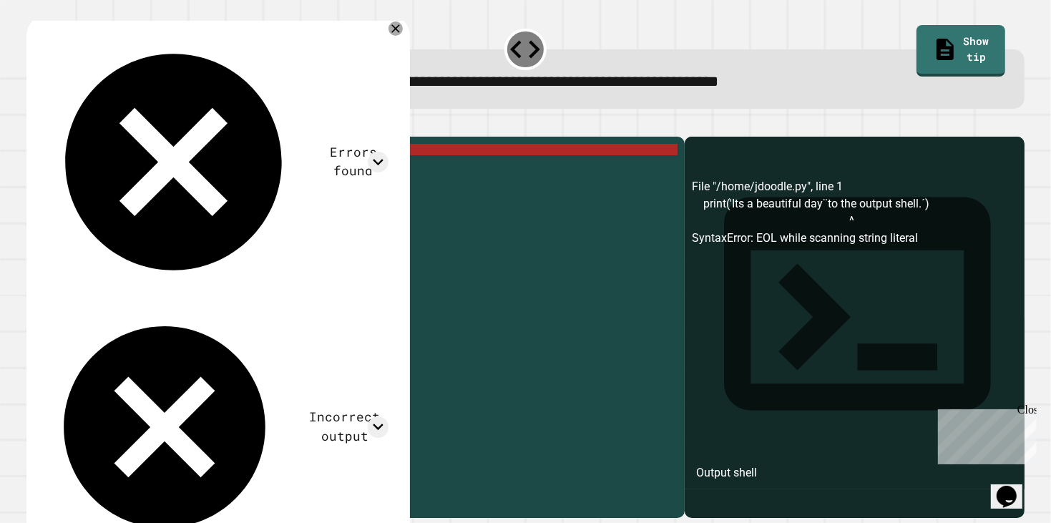
click at [345, 171] on div "print ( 'Its a beautiful day¨to the output shell.´) ')" at bounding box center [368, 321] width 622 height 355
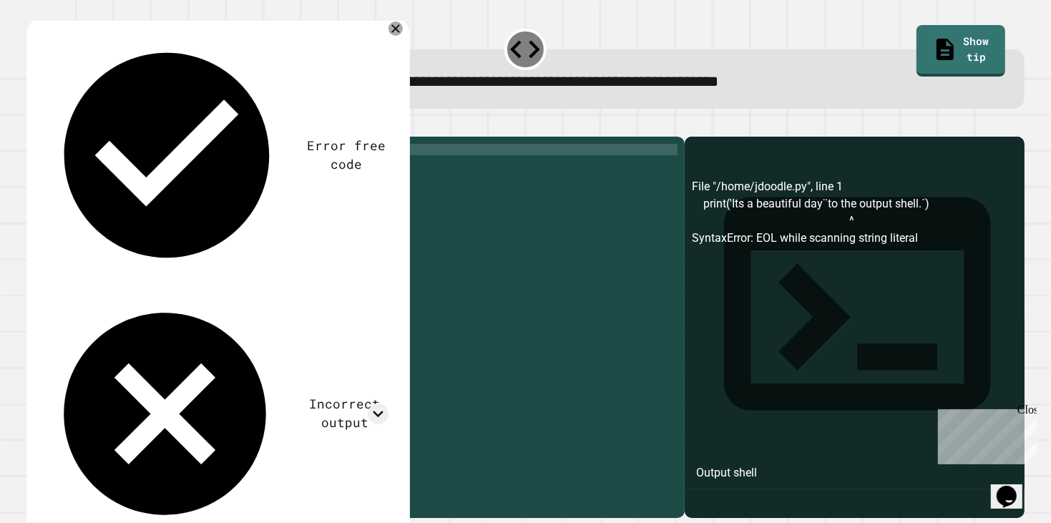
type textarea "**********"
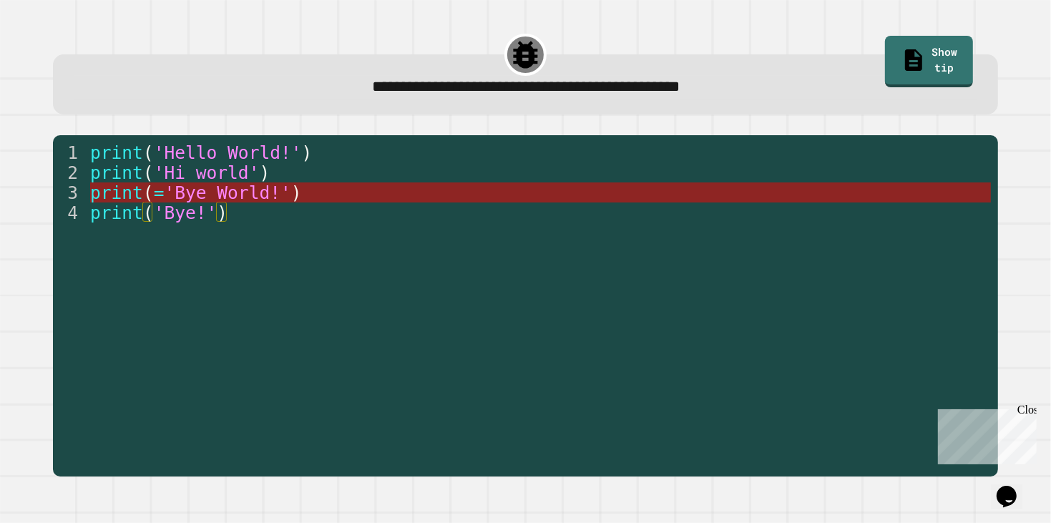
click at [229, 191] on span "'Bye World!'" at bounding box center [228, 192] width 127 height 21
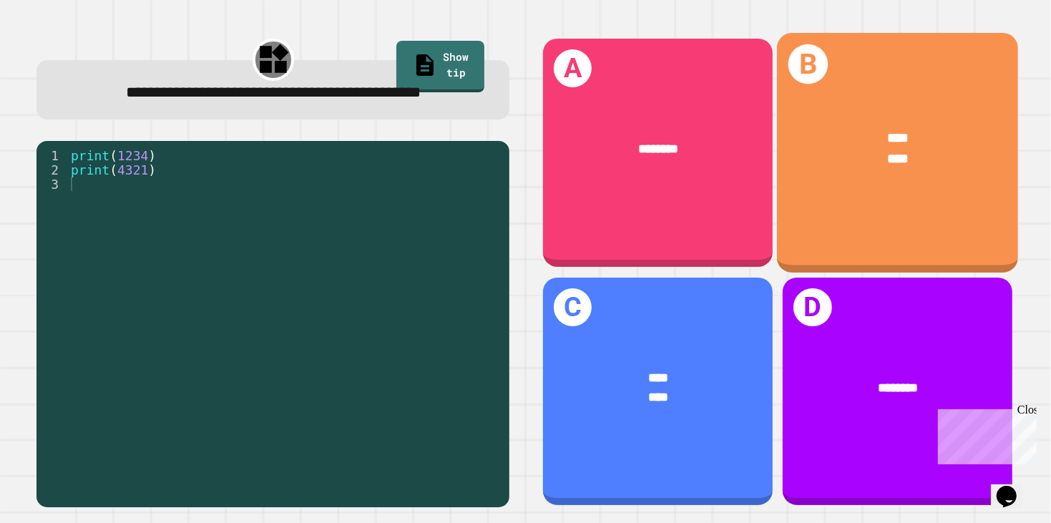
click at [802, 175] on div "**** ****" at bounding box center [897, 149] width 241 height 94
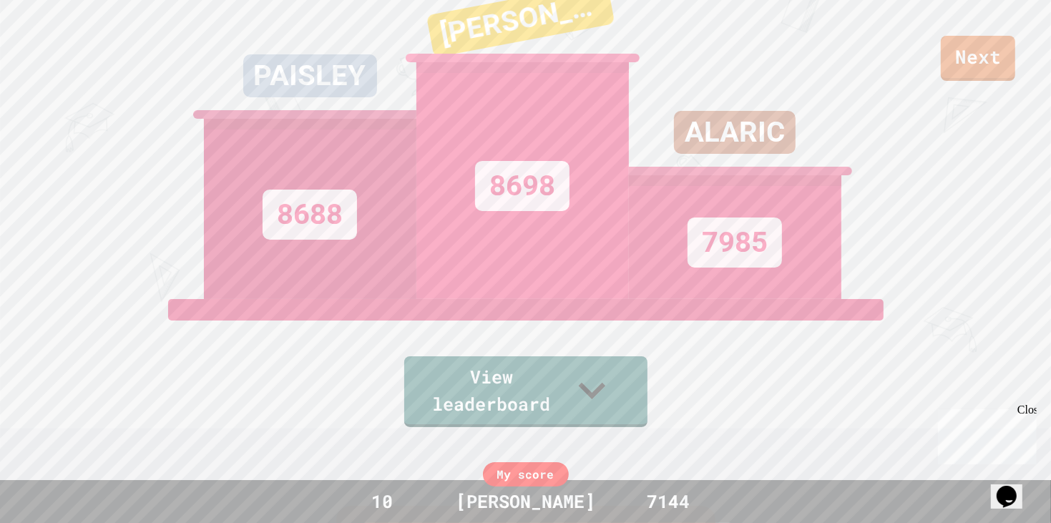
scroll to position [79, 0]
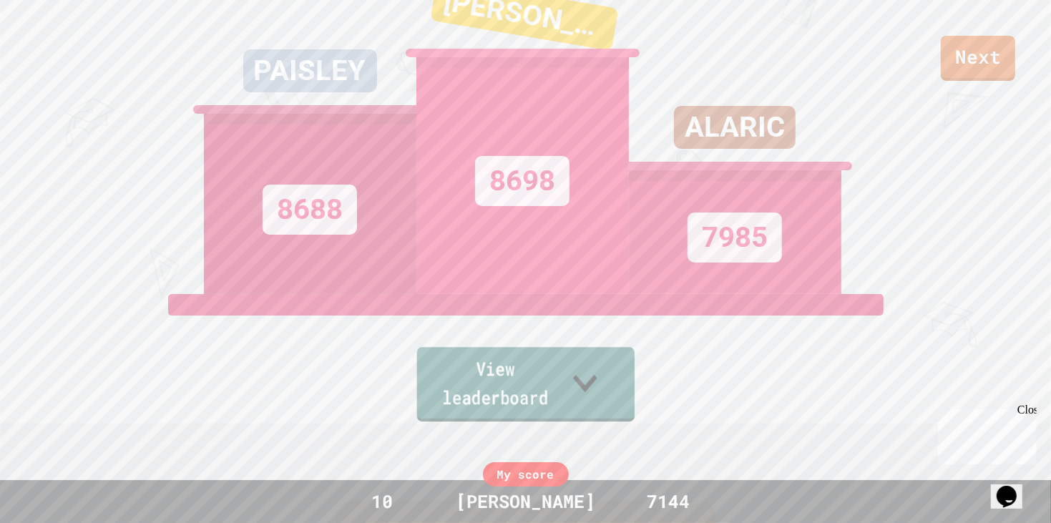
click at [579, 397] on link "View leaderboard" at bounding box center [525, 384] width 218 height 74
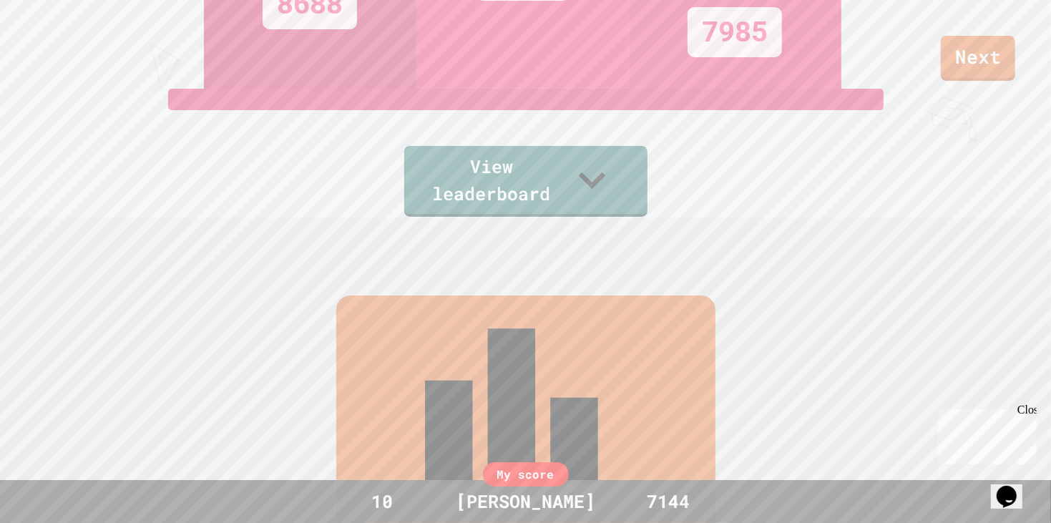
scroll to position [283, 0]
click at [544, 313] on div "Leaderboard" at bounding box center [525, 434] width 379 height 275
click at [548, 356] on div "Leaderboard" at bounding box center [525, 434] width 379 height 275
click at [965, 53] on link "Next" at bounding box center [977, 55] width 67 height 47
